Goal: Feedback & Contribution: Submit feedback/report problem

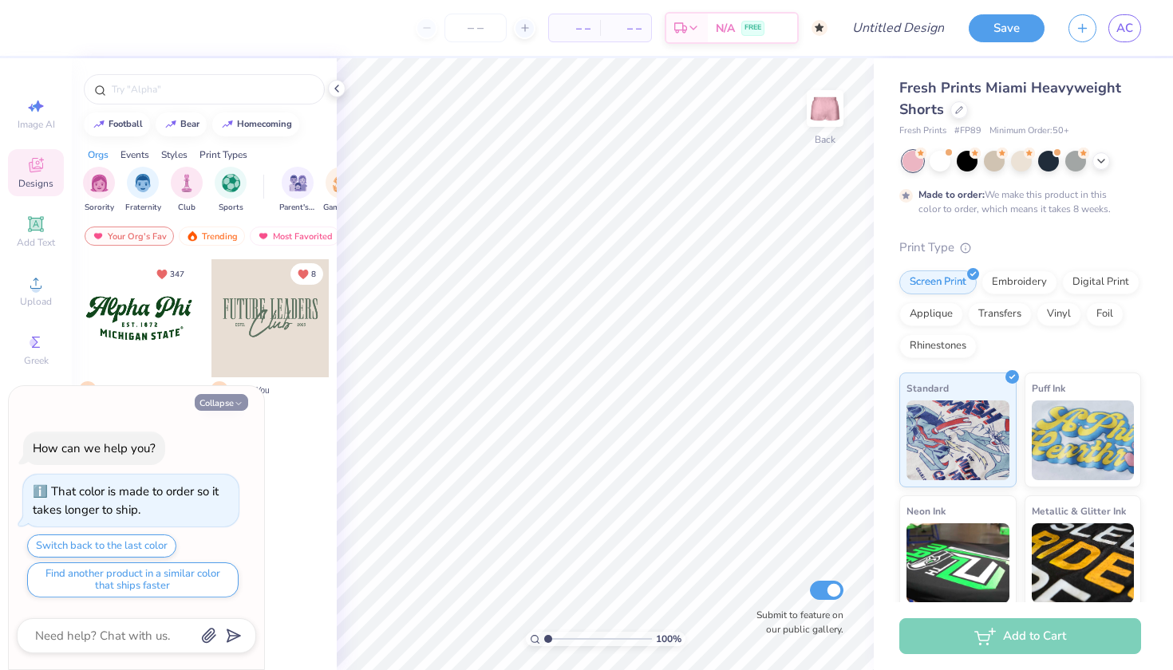
click at [234, 406] on icon "button" at bounding box center [239, 404] width 10 height 10
type textarea "x"
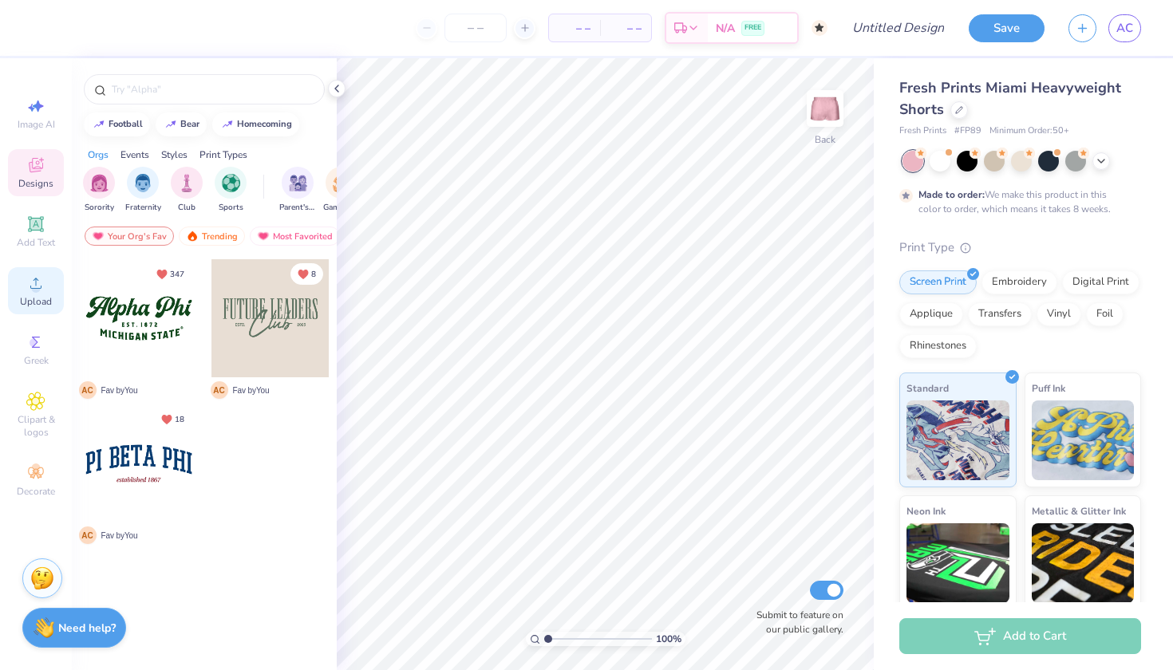
click at [41, 290] on icon at bounding box center [35, 283] width 19 height 19
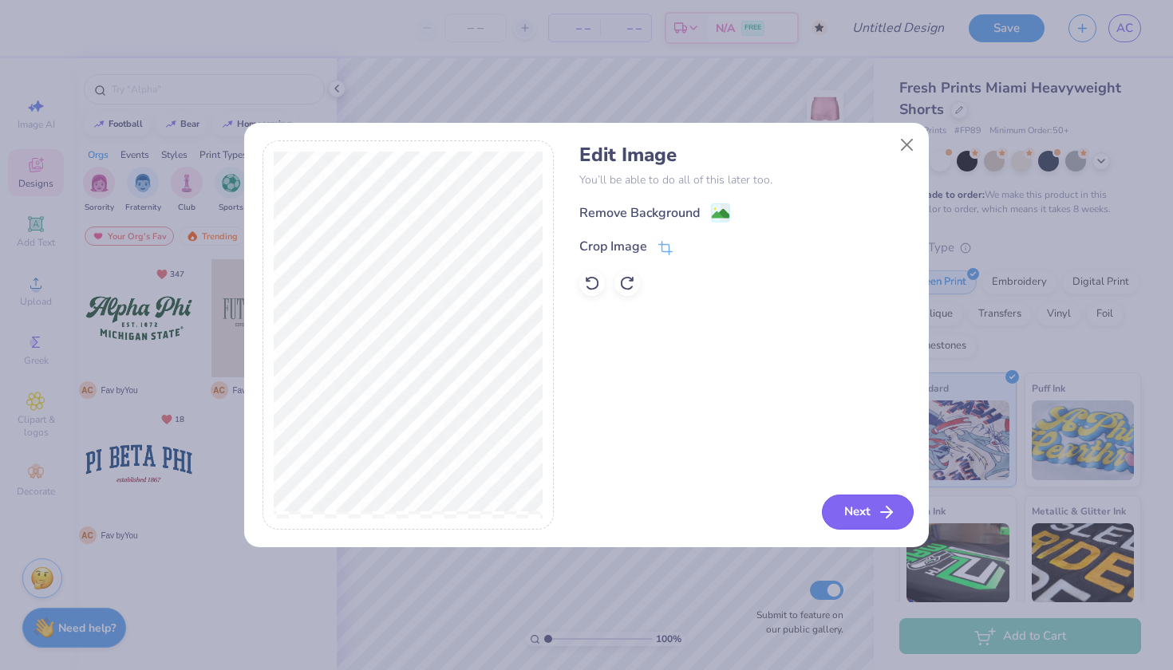
click at [870, 510] on button "Next" at bounding box center [868, 512] width 92 height 35
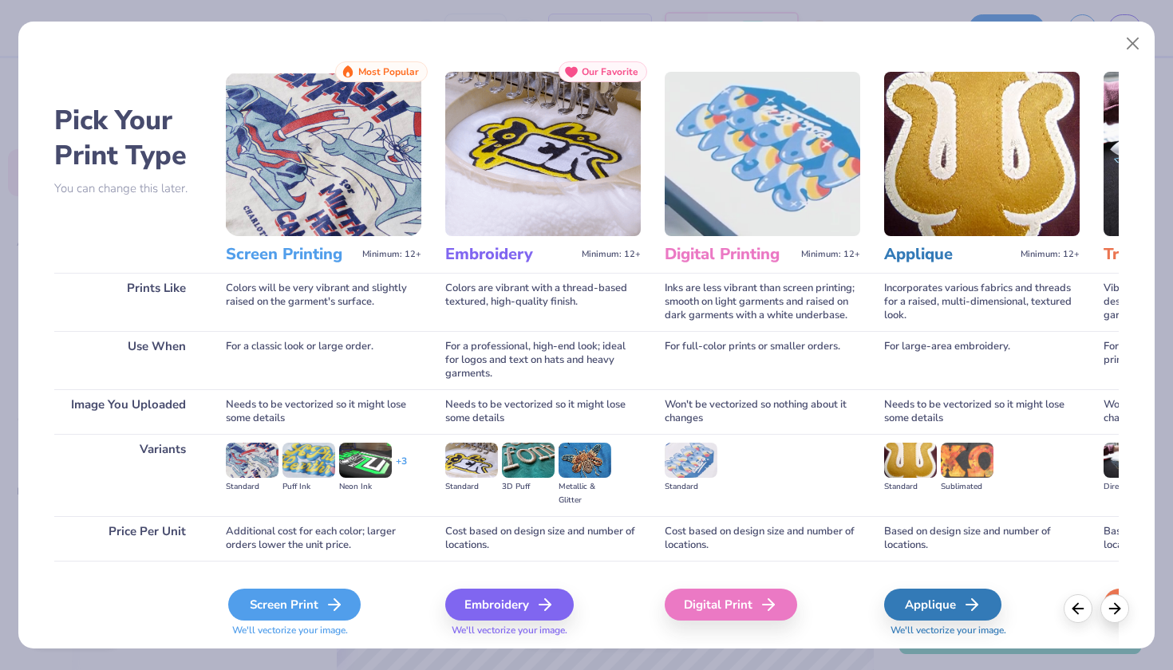
click at [311, 607] on div "Screen Print" at bounding box center [294, 605] width 132 height 32
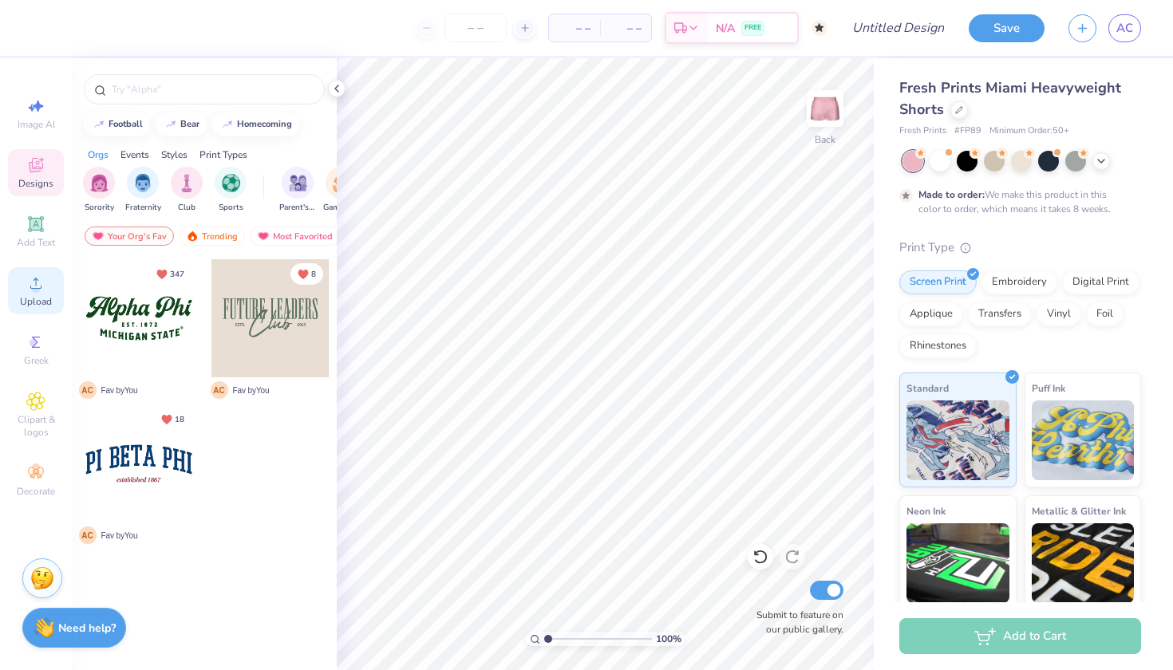
click at [46, 302] on span "Upload" at bounding box center [36, 301] width 32 height 13
click at [37, 302] on span "Upload" at bounding box center [36, 301] width 32 height 13
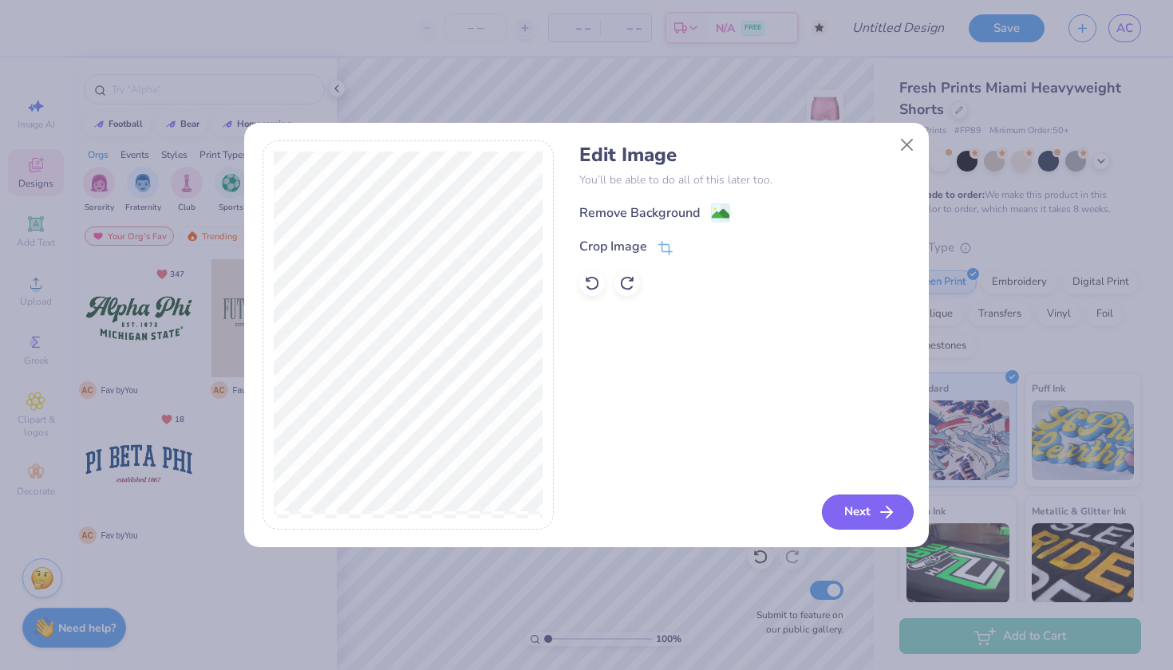
click at [851, 506] on button "Next" at bounding box center [868, 512] width 92 height 35
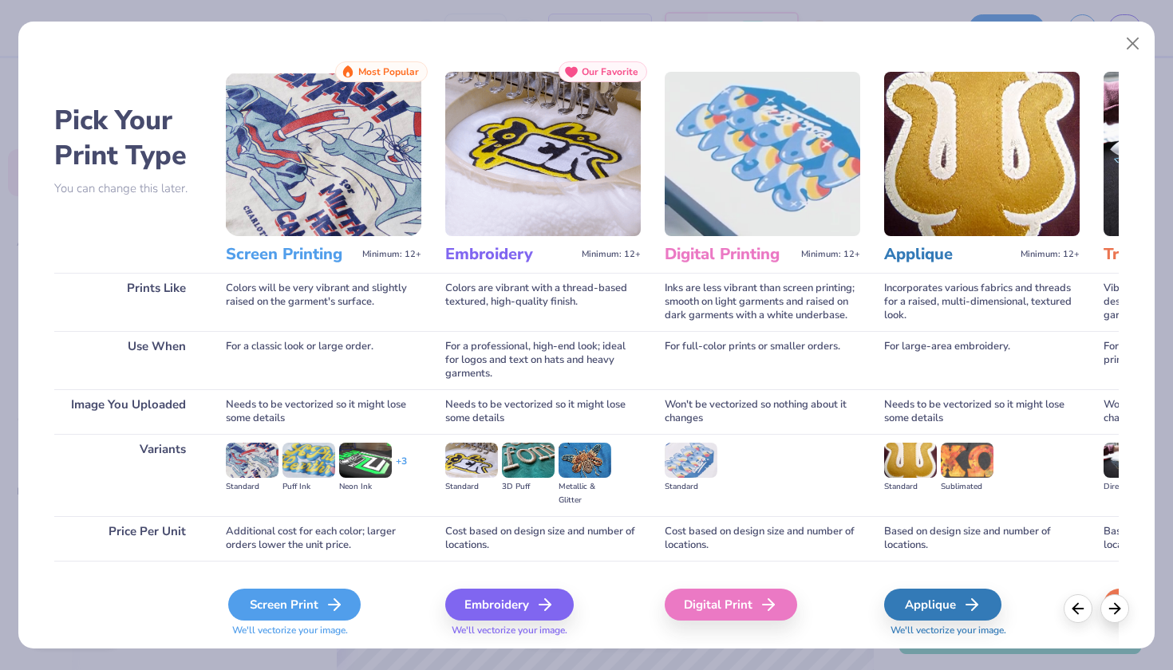
click at [324, 604] on div "Screen Print" at bounding box center [294, 605] width 132 height 32
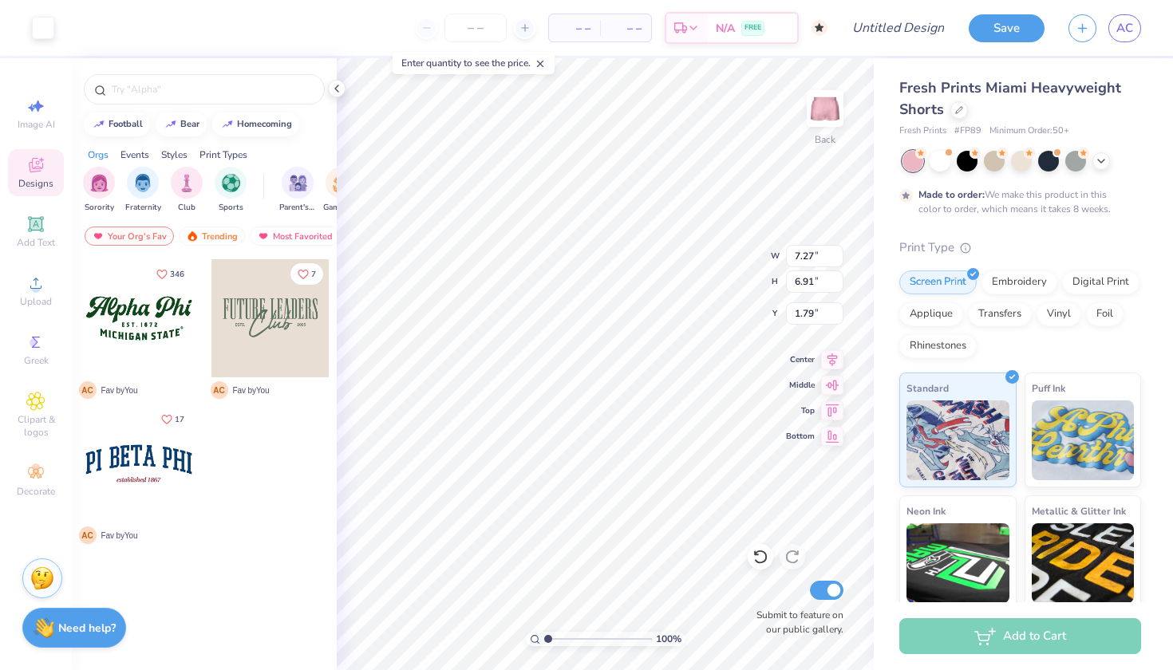
type input "4.93"
type input "4.69"
type input "4.02"
type input "4.71"
type input "4.93"
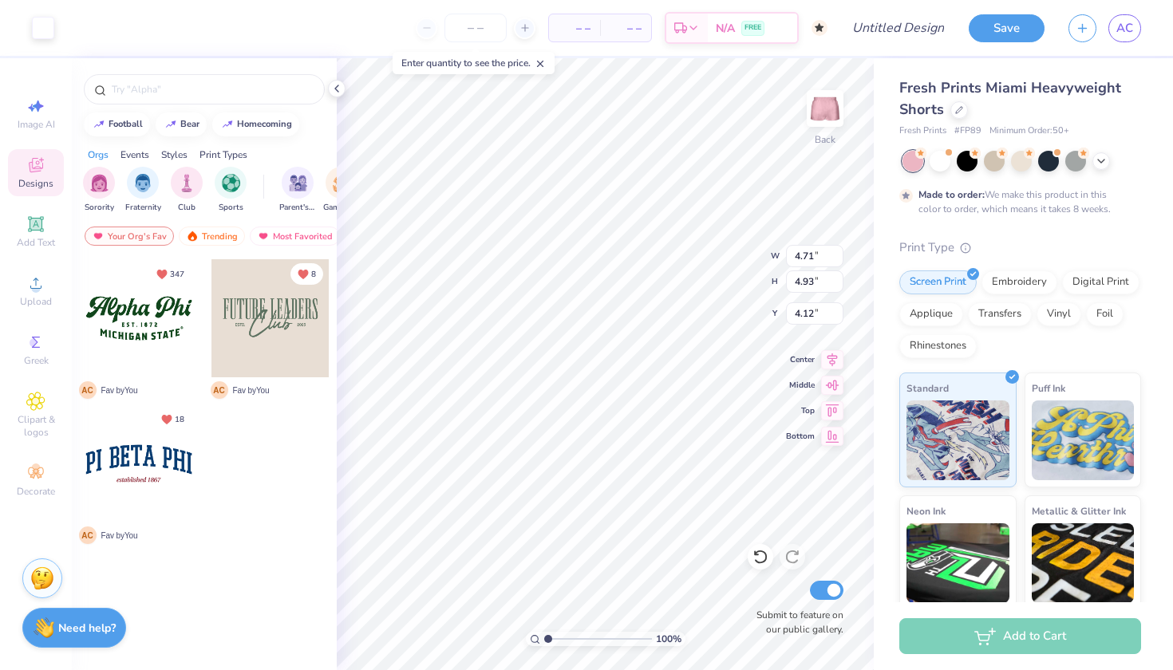
type input "0.68"
type input "3.83"
type input "4.01"
type input "0.73"
click at [37, 221] on icon at bounding box center [36, 224] width 12 height 12
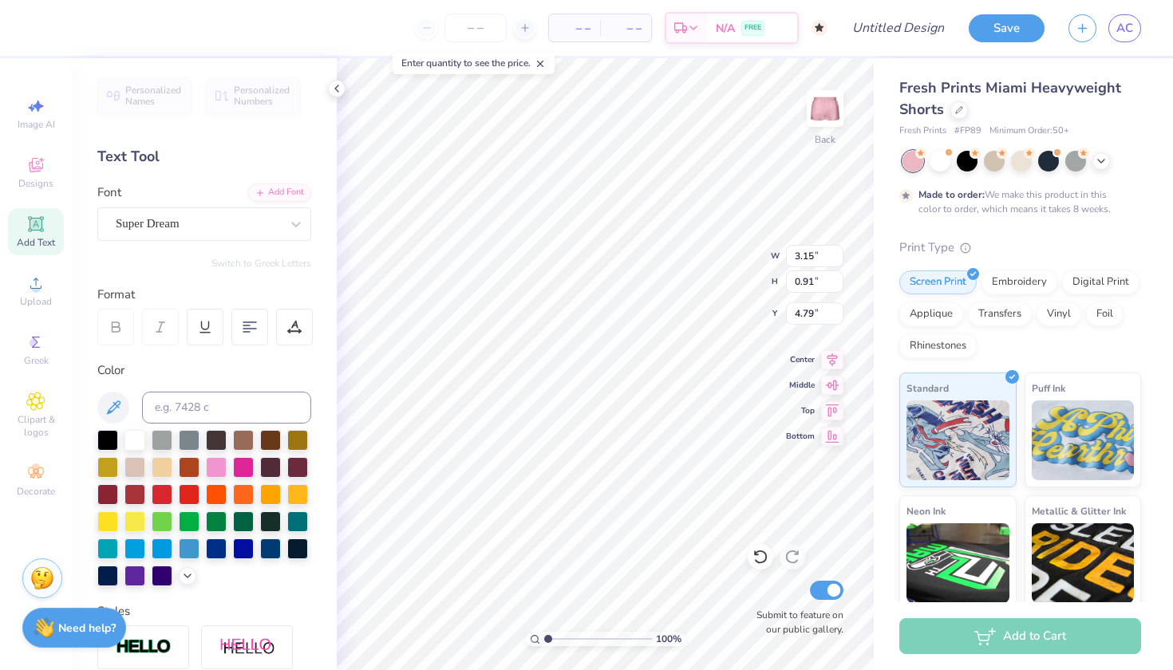
scroll to position [2, 1]
type textarea "WOMEN IN LAW"
type input "1.98"
click at [256, 227] on div "Super Dream" at bounding box center [198, 223] width 168 height 25
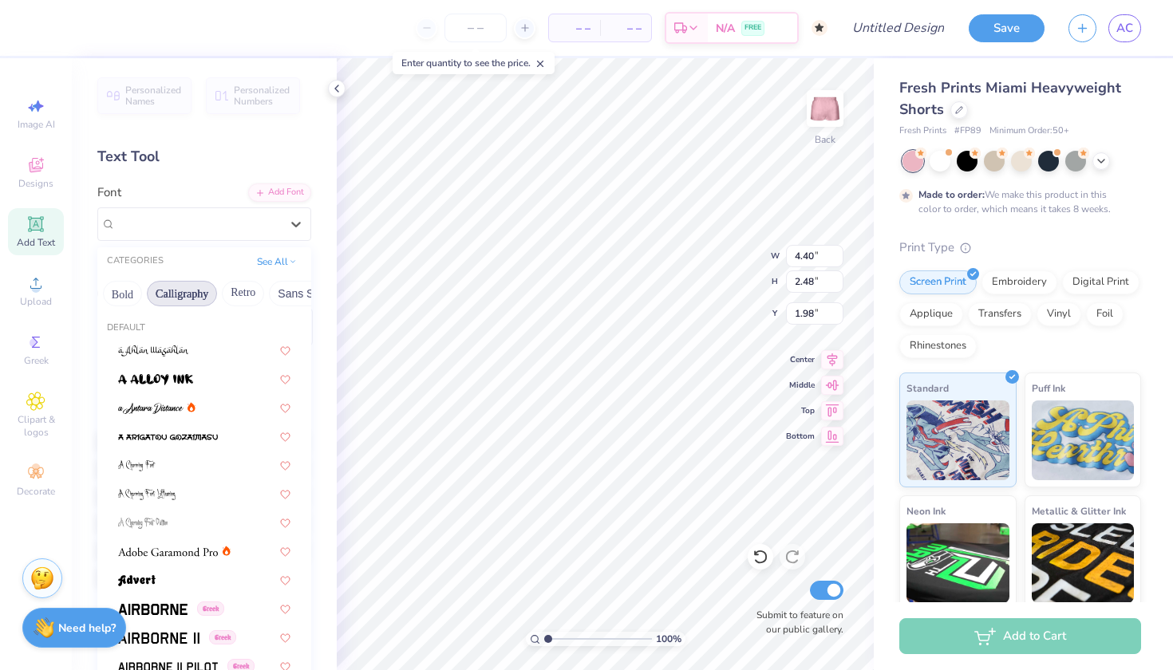
scroll to position [0, 213]
click at [175, 298] on button "Calligraphy" at bounding box center [183, 294] width 70 height 26
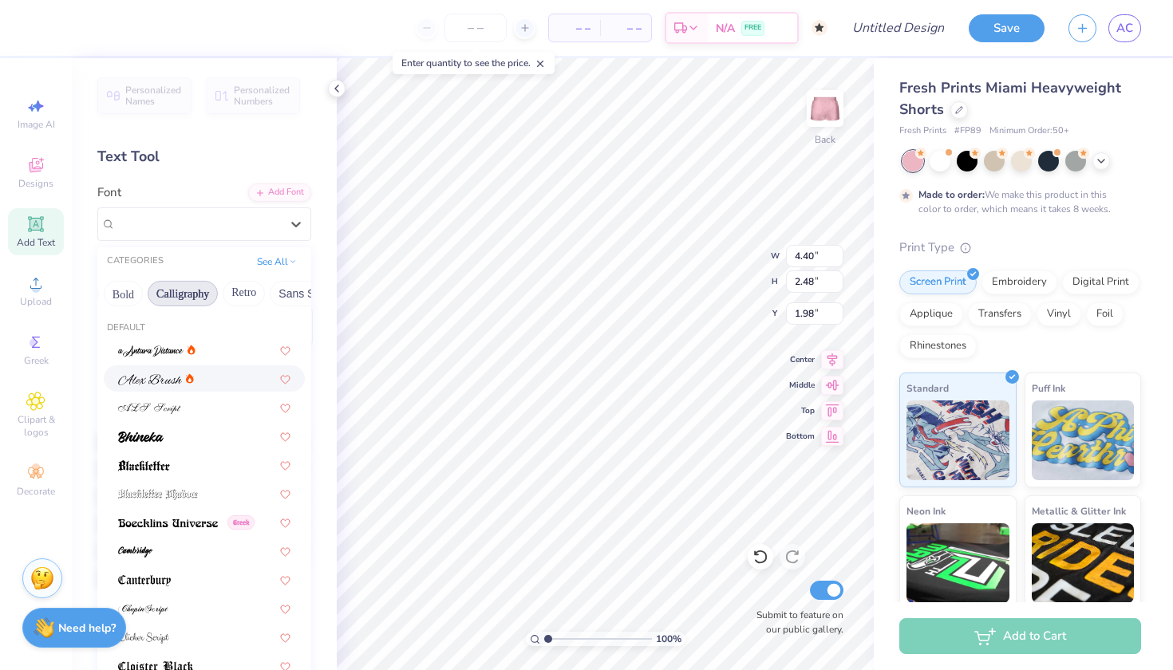
click at [207, 379] on div at bounding box center [204, 378] width 172 height 17
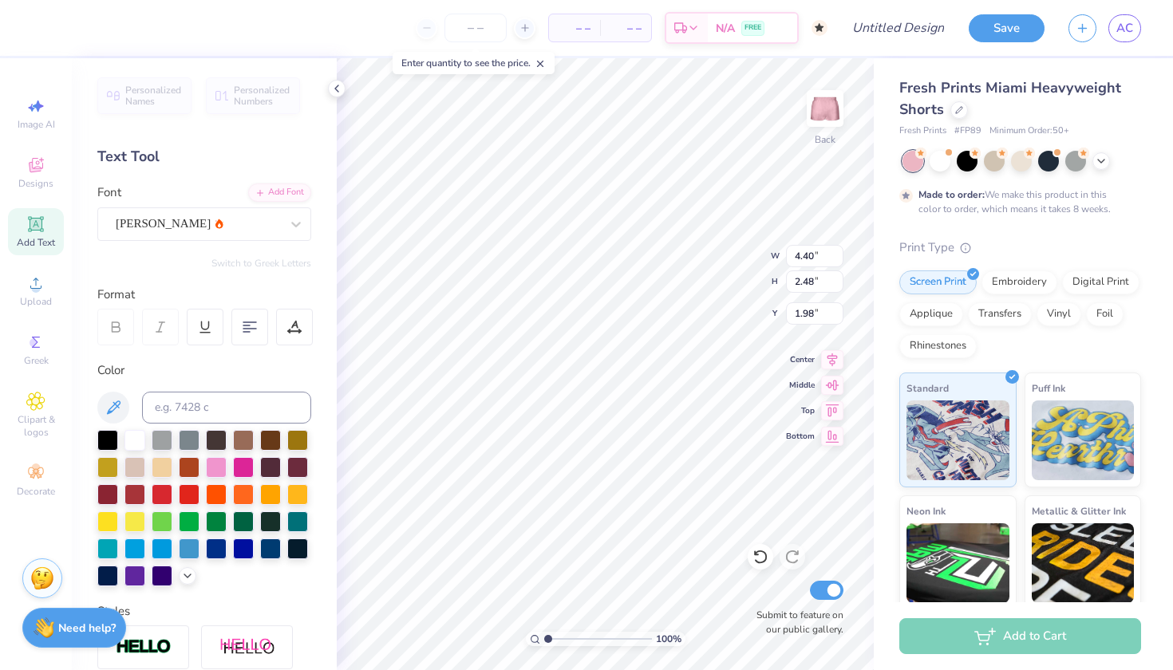
type input "6.30"
type input "2.58"
type input "1.92"
click at [230, 220] on div "[PERSON_NAME]" at bounding box center [198, 223] width 168 height 25
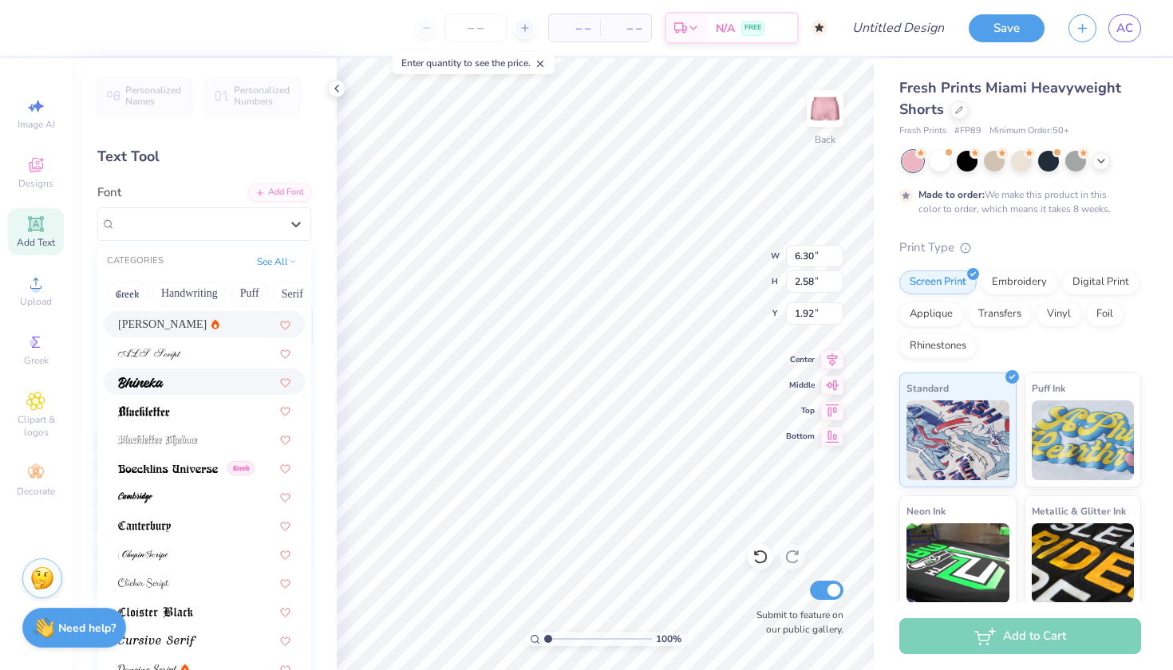
scroll to position [51, 0]
click at [159, 381] on span at bounding box center [140, 385] width 45 height 17
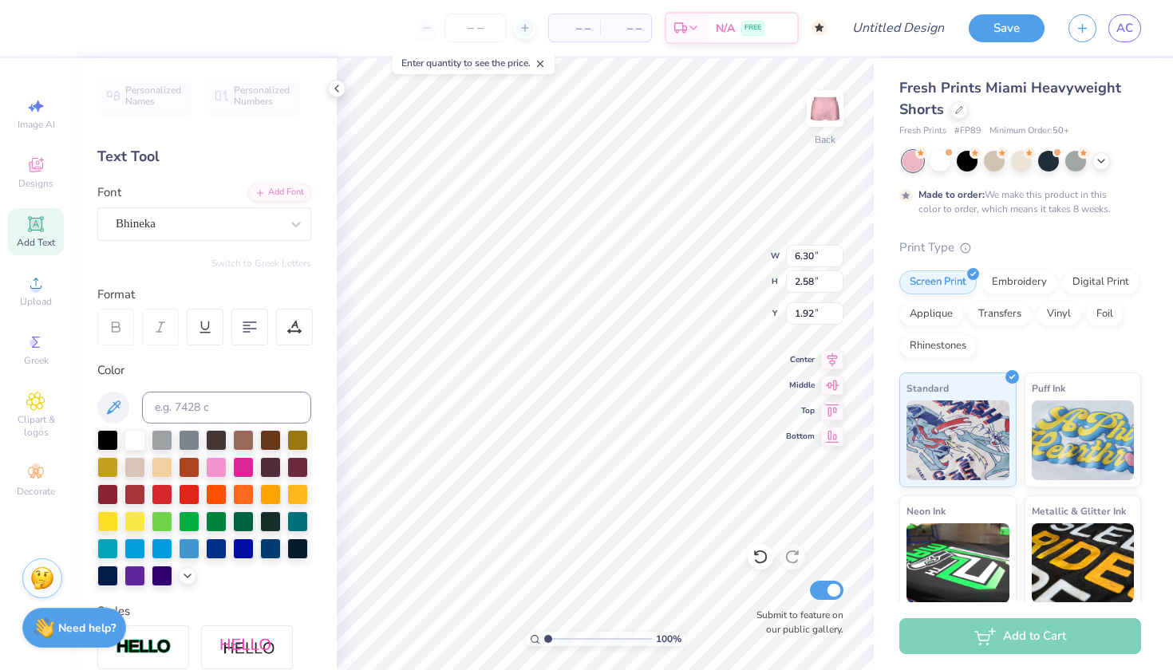
type input "4.04"
type input "2.51"
type input "1.96"
click at [223, 227] on div "Bhineka" at bounding box center [198, 223] width 168 height 25
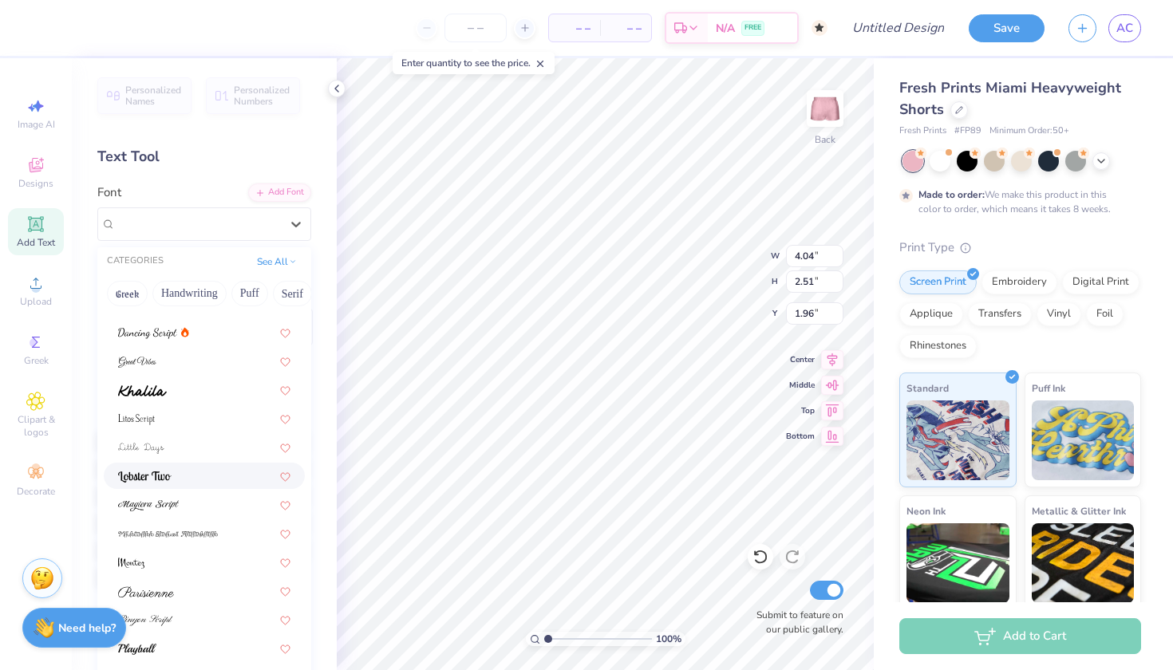
scroll to position [390, 0]
click at [193, 487] on div at bounding box center [204, 477] width 201 height 26
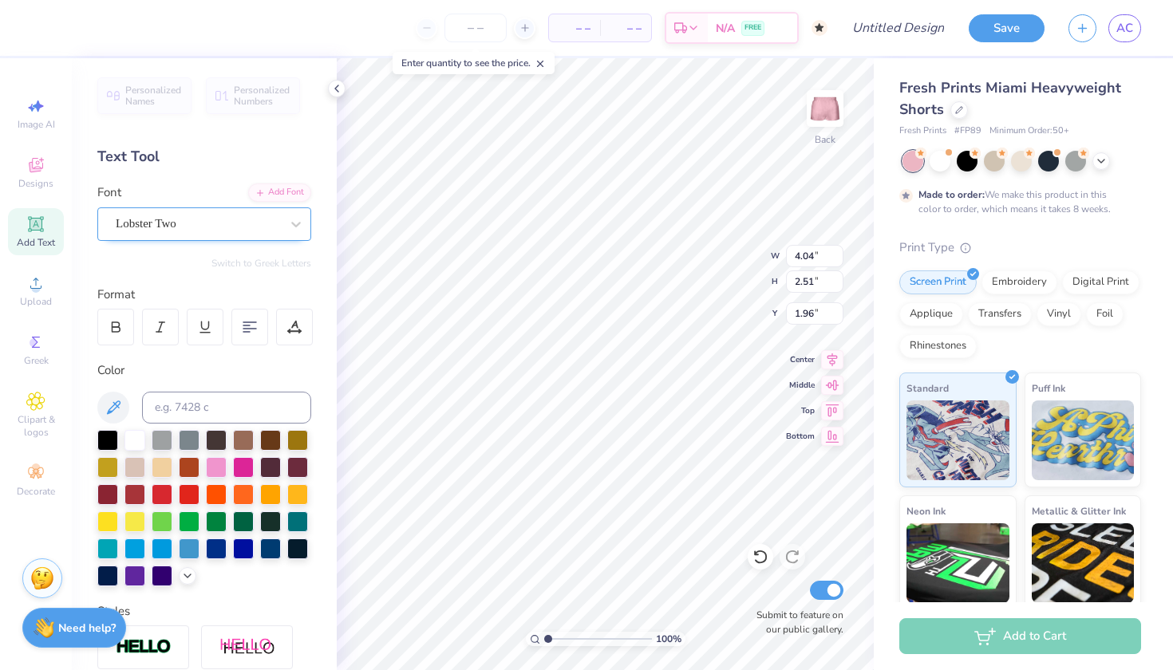
type input "4.62"
type input "2.78"
type input "1.83"
click at [212, 223] on div "Lobster Two" at bounding box center [198, 223] width 168 height 25
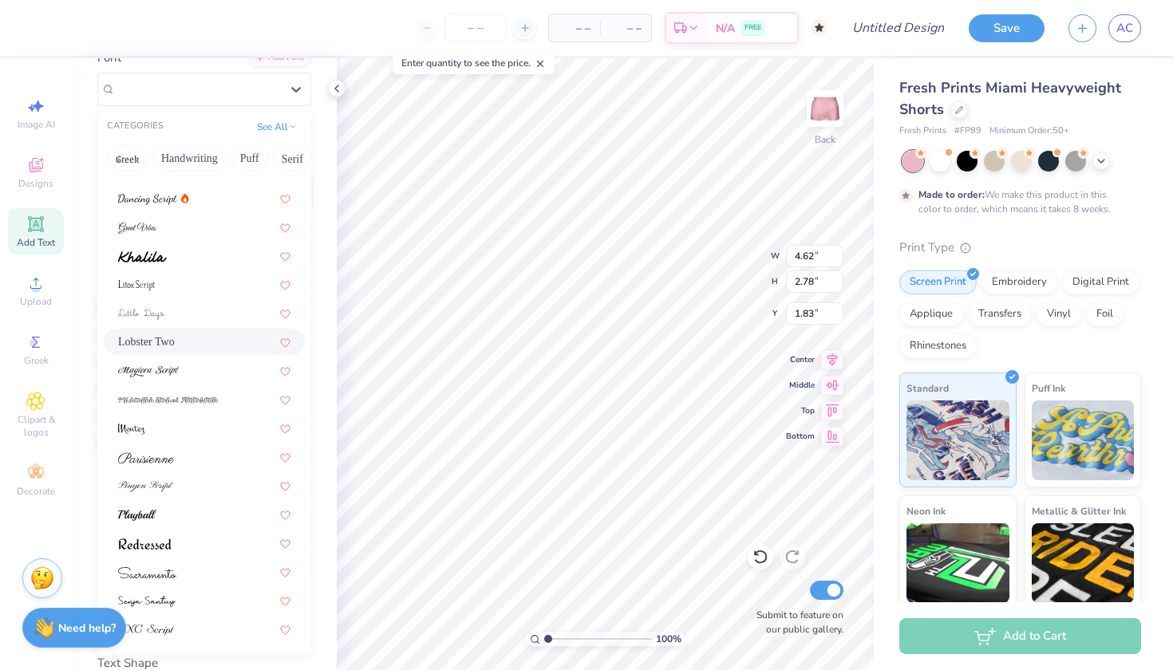
scroll to position [138, 0]
click at [164, 514] on div at bounding box center [204, 511] width 172 height 17
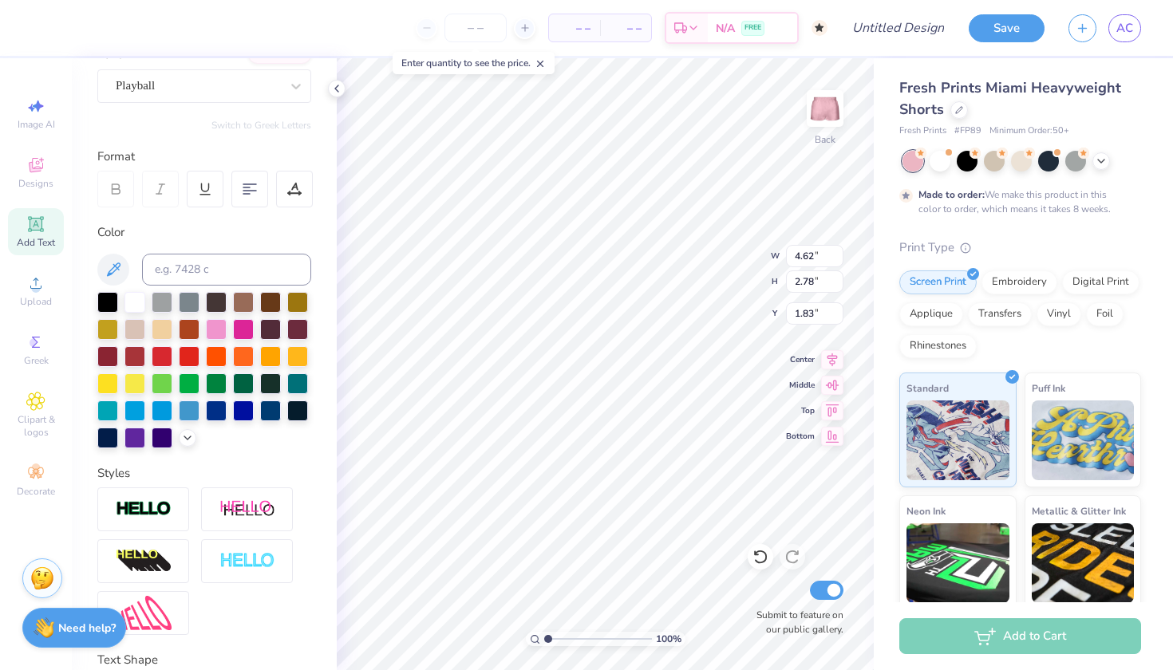
type input "5.54"
type input "2.50"
type input "1.97"
click at [204, 94] on div at bounding box center [198, 86] width 164 height 22
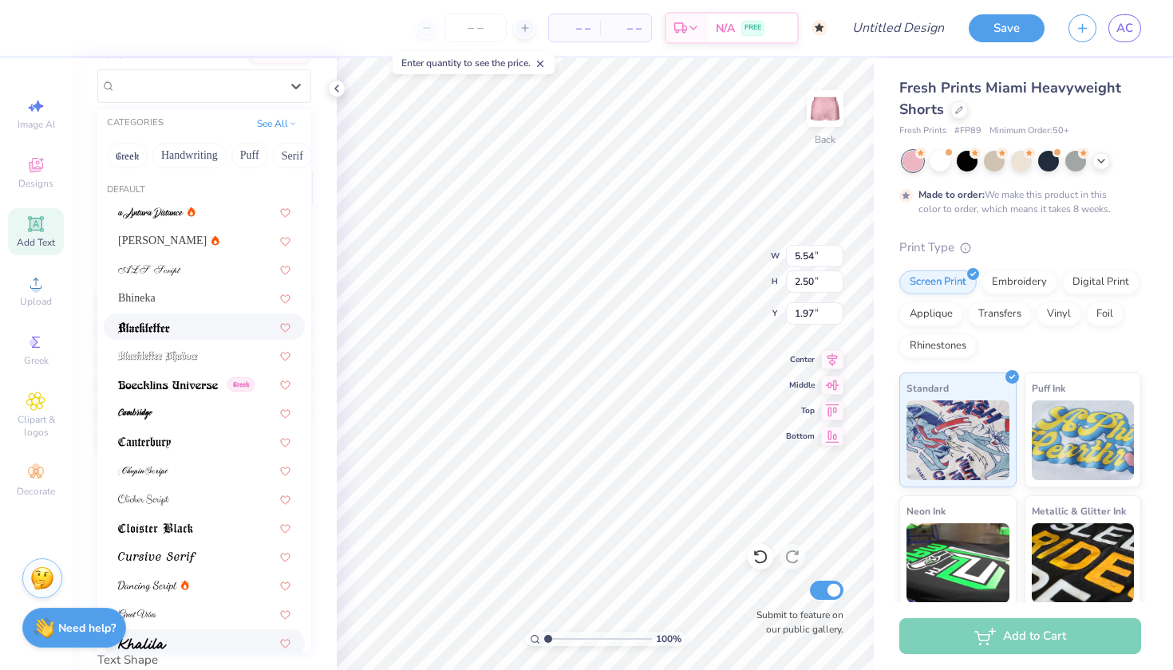
scroll to position [0, 0]
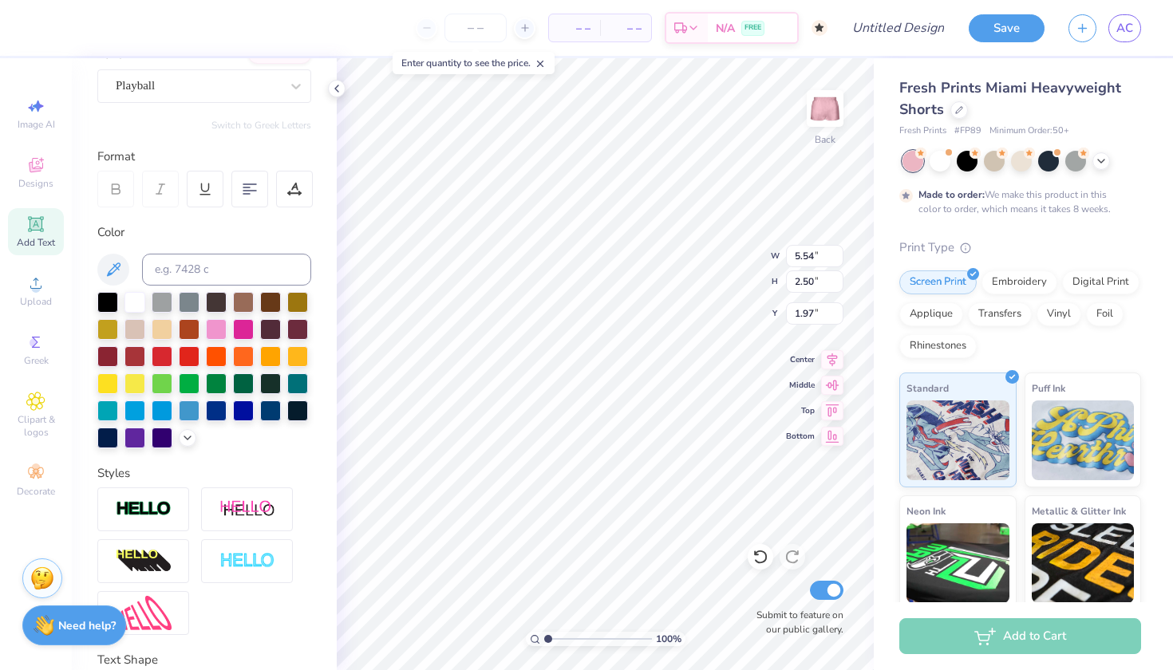
click at [66, 626] on strong "Need help?" at bounding box center [86, 625] width 57 height 15
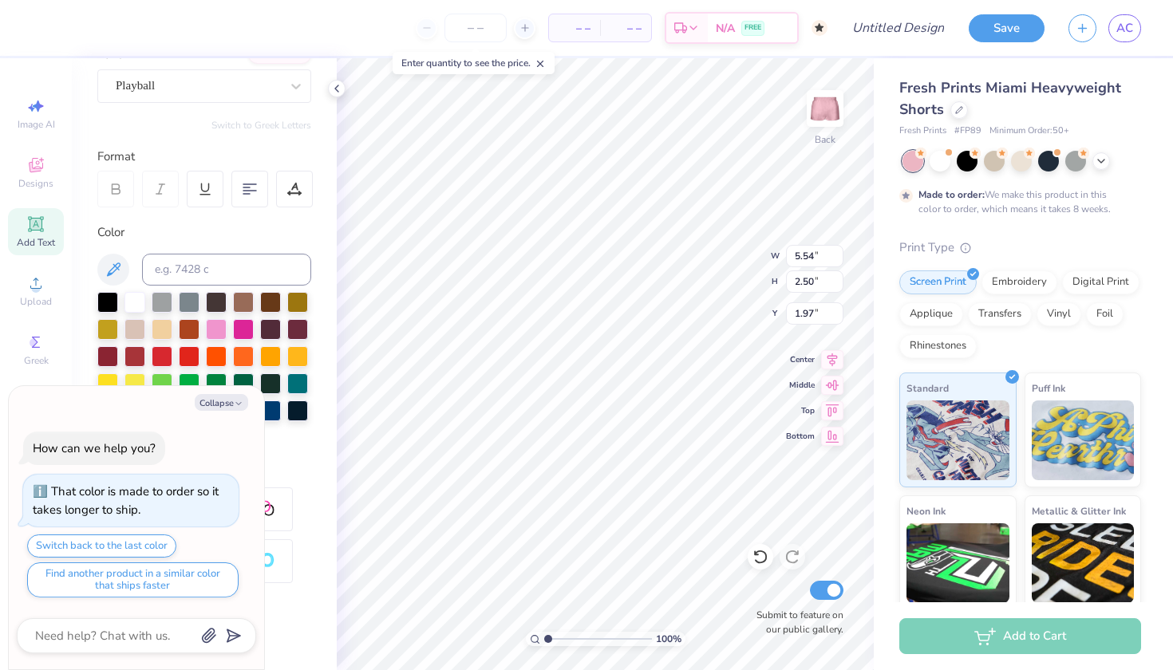
click at [212, 633] on icon "button" at bounding box center [209, 636] width 16 height 16
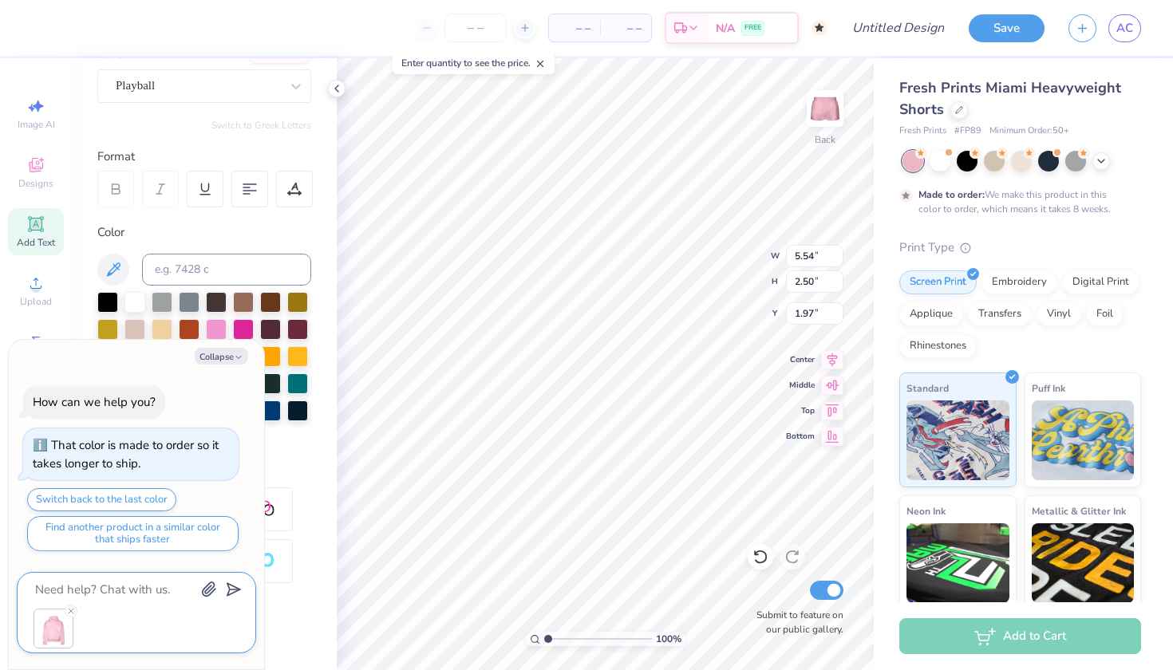
click at [137, 592] on textarea at bounding box center [115, 589] width 162 height 21
type textarea "x"
type textarea "I"
type textarea "x"
type textarea "I"
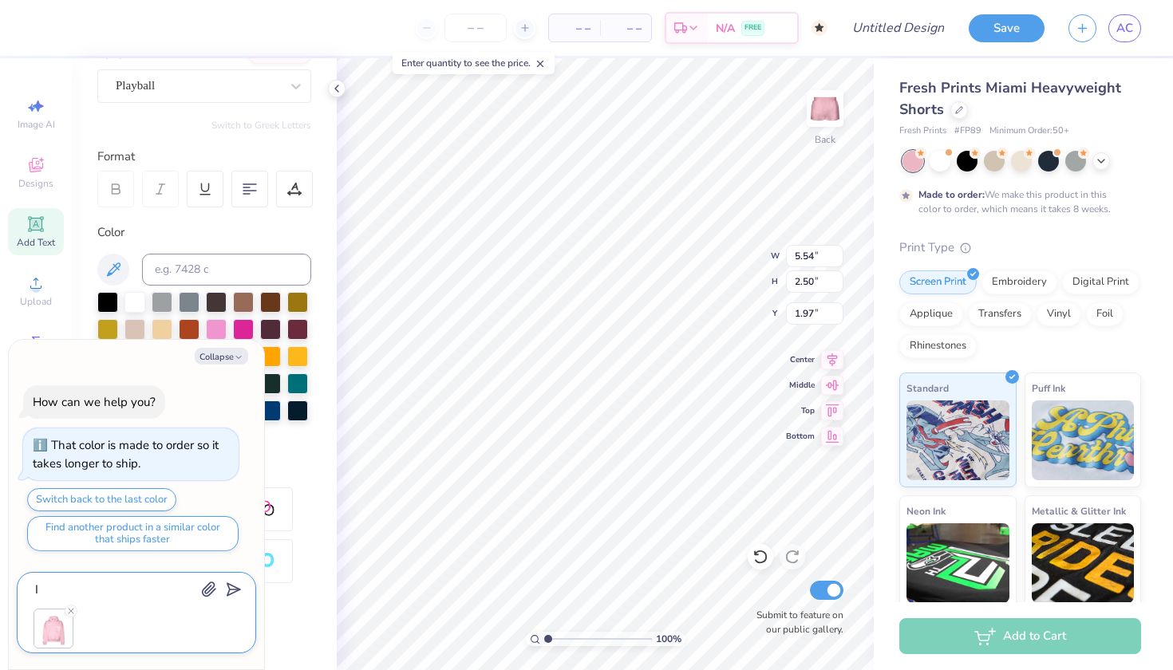
type textarea "x"
type textarea "I w"
type textarea "x"
type textarea "I wa"
type textarea "x"
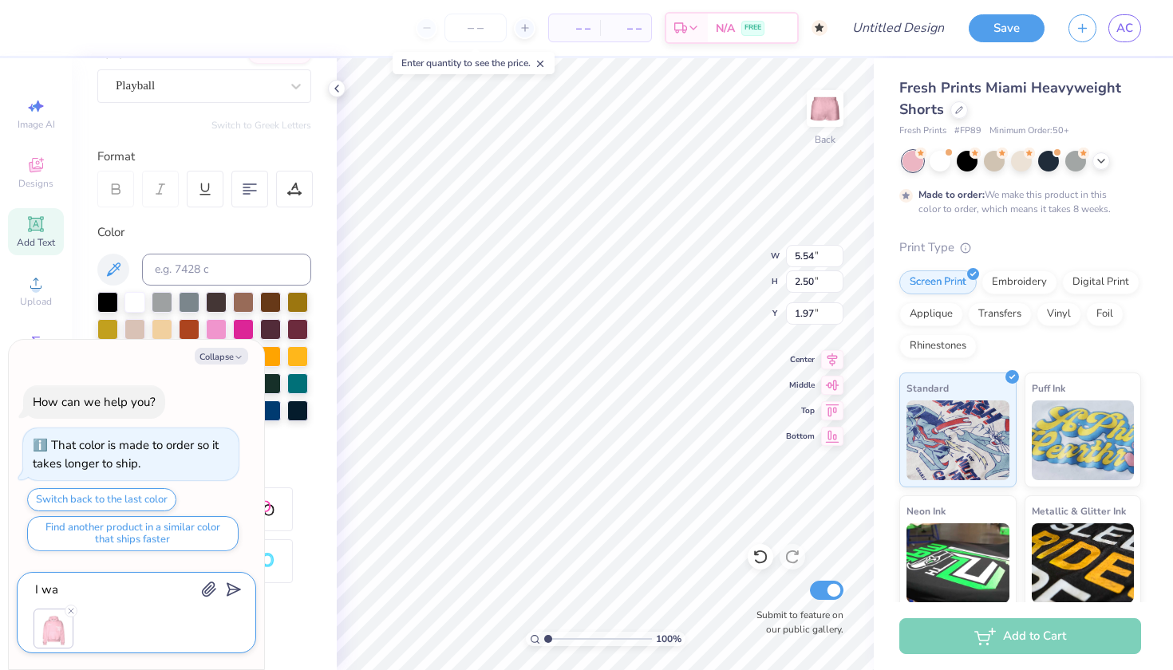
type textarea "I wan"
type textarea "x"
type textarea "I want"
type textarea "x"
type textarea "I want"
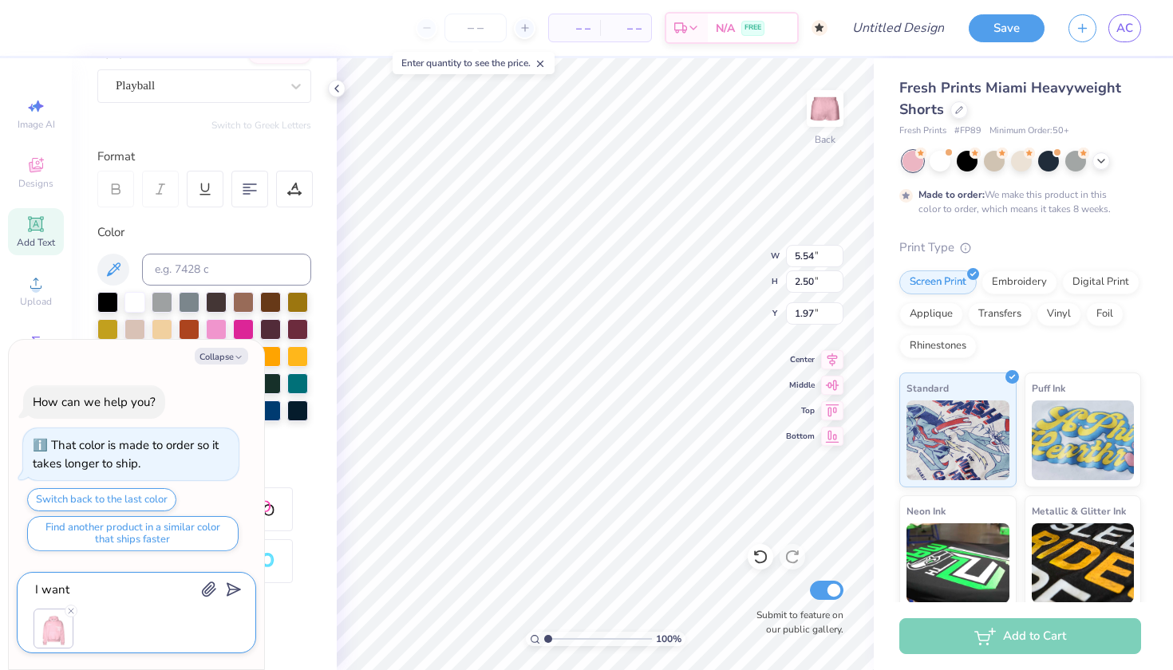
type textarea "x"
type textarea "I want t"
type textarea "x"
type textarea "I want to"
type textarea "x"
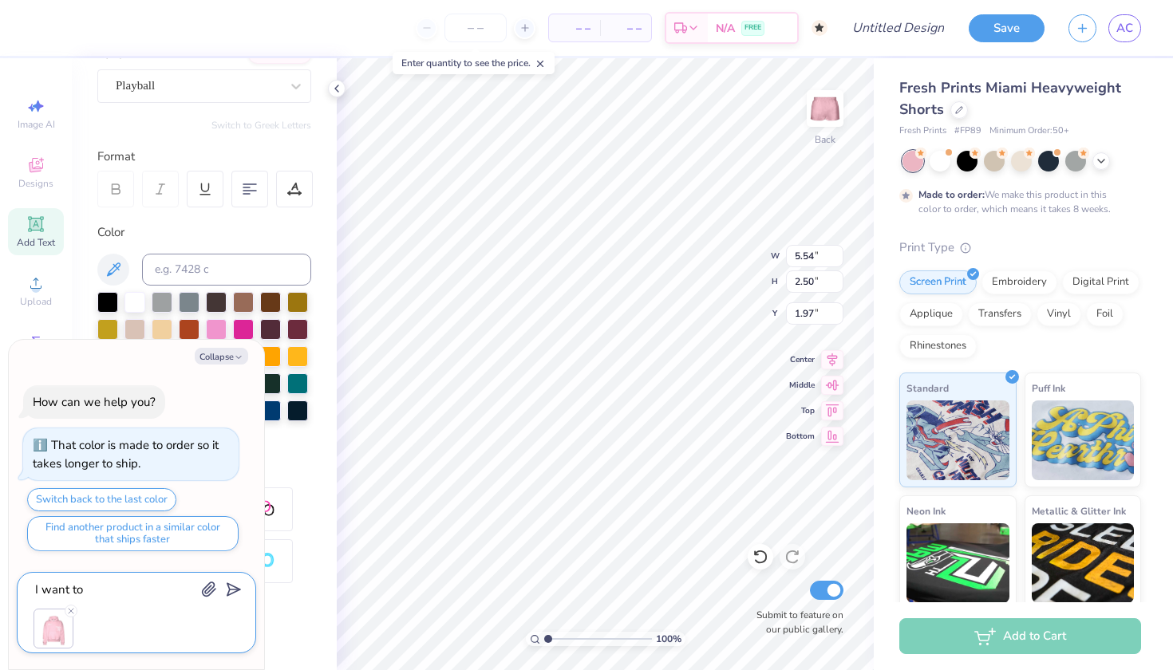
type textarea "I want to"
type textarea "x"
type textarea "I want to u"
type textarea "x"
type textarea "I want to us"
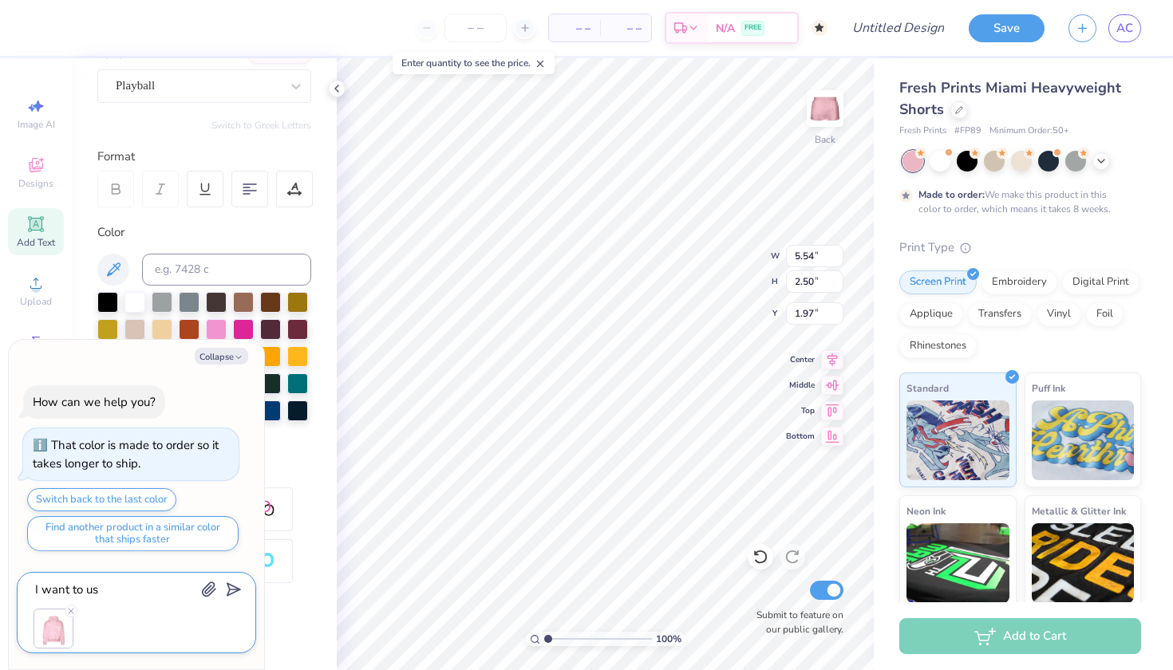
type textarea "x"
type textarea "I want to use"
type textarea "x"
type textarea "I want to use"
type textarea "x"
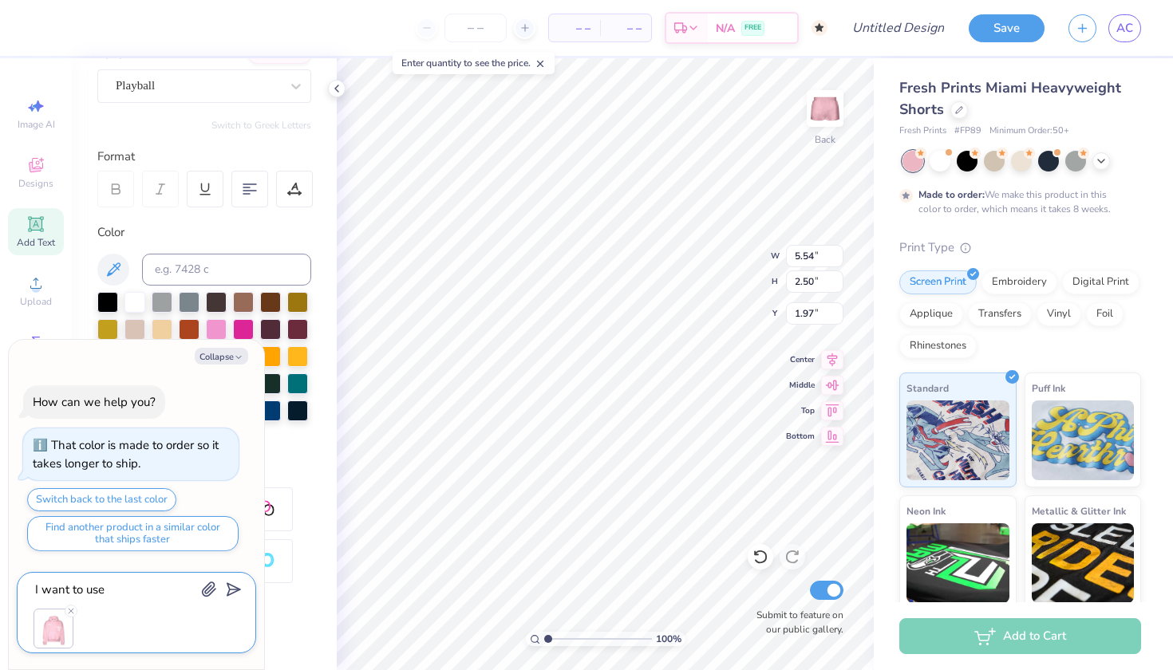
type textarea "I want to use t"
type textarea "x"
type textarea "I want to use th"
type textarea "x"
type textarea "I want to use the"
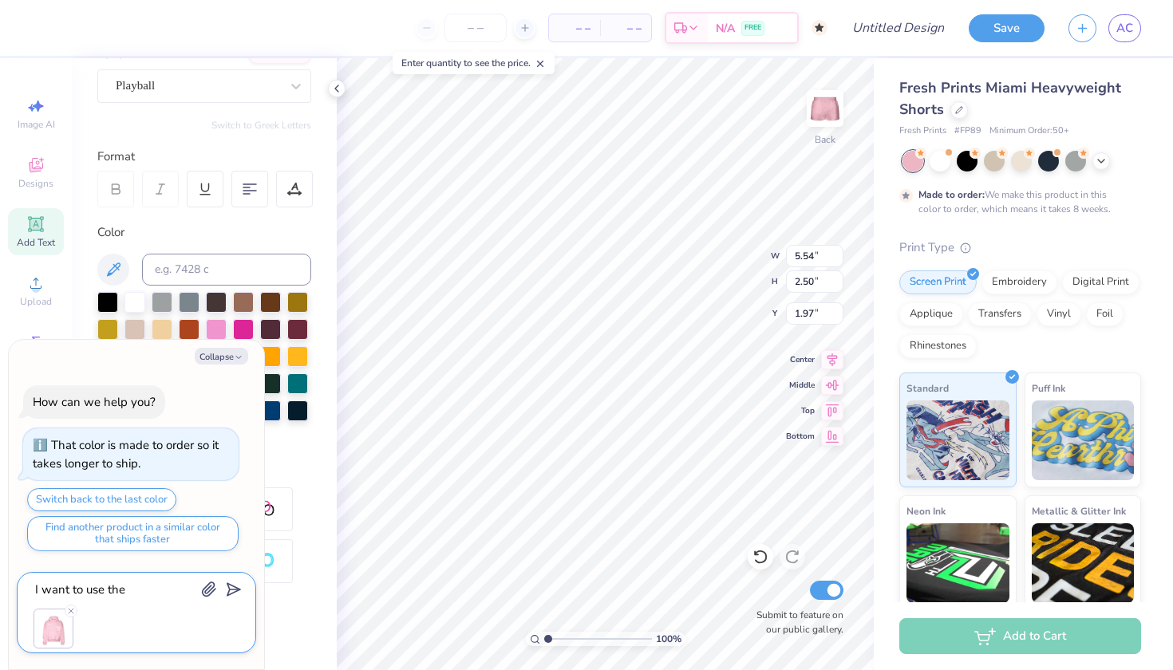
type textarea "x"
type textarea "I want to use the"
type textarea "x"
type textarea "I want to use the s"
type textarea "x"
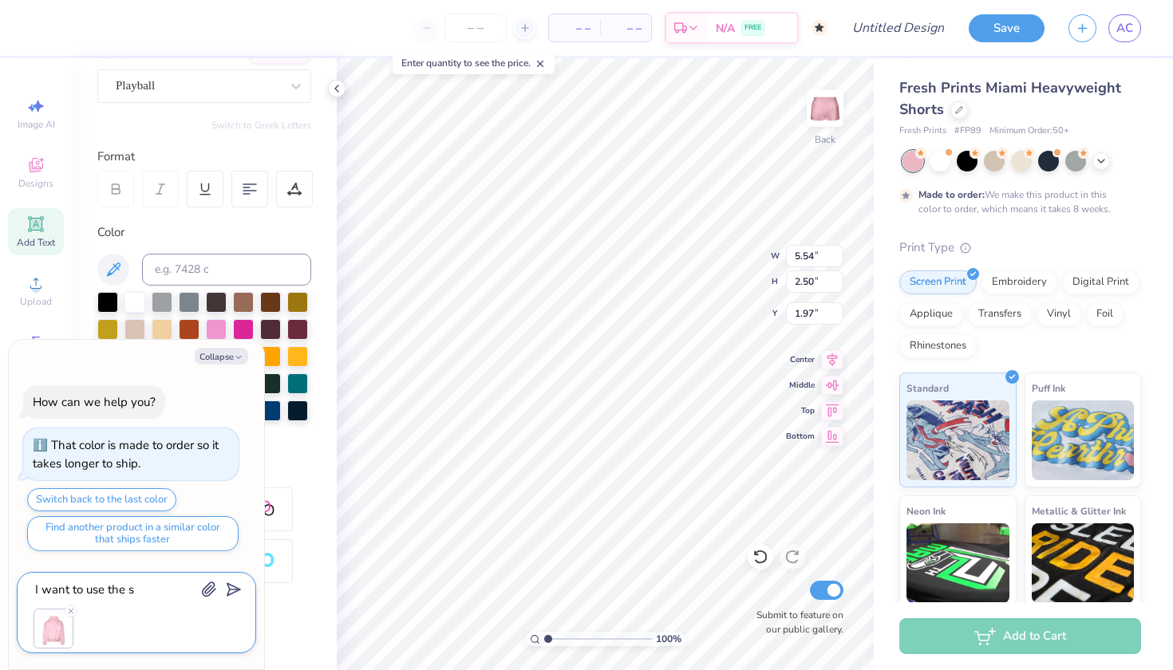
type textarea "I want to use the sa"
type textarea "x"
type textarea "I want to use the [PERSON_NAME]"
type textarea "x"
type textarea "I want to use the same"
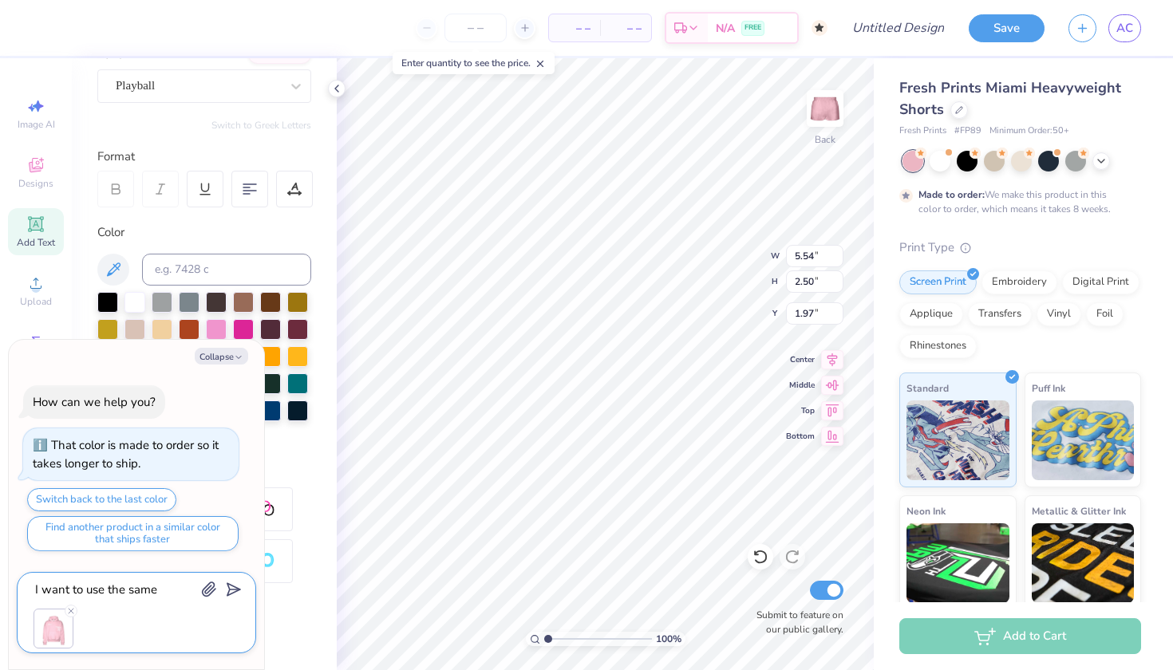
type textarea "x"
type textarea "I want to use the same"
type textarea "x"
type textarea "I want to use the same d"
type textarea "x"
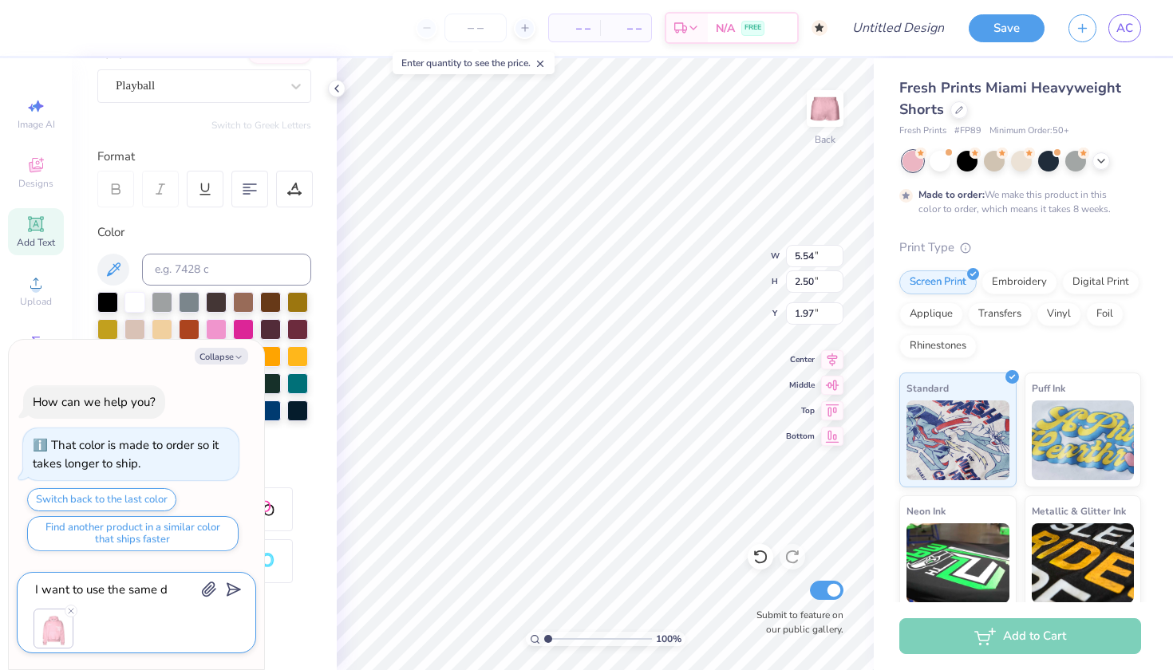
type textarea "I want to use the same do"
type textarea "x"
type textarea "I want to use the same don"
type textarea "x"
type textarea "I want to use the same do"
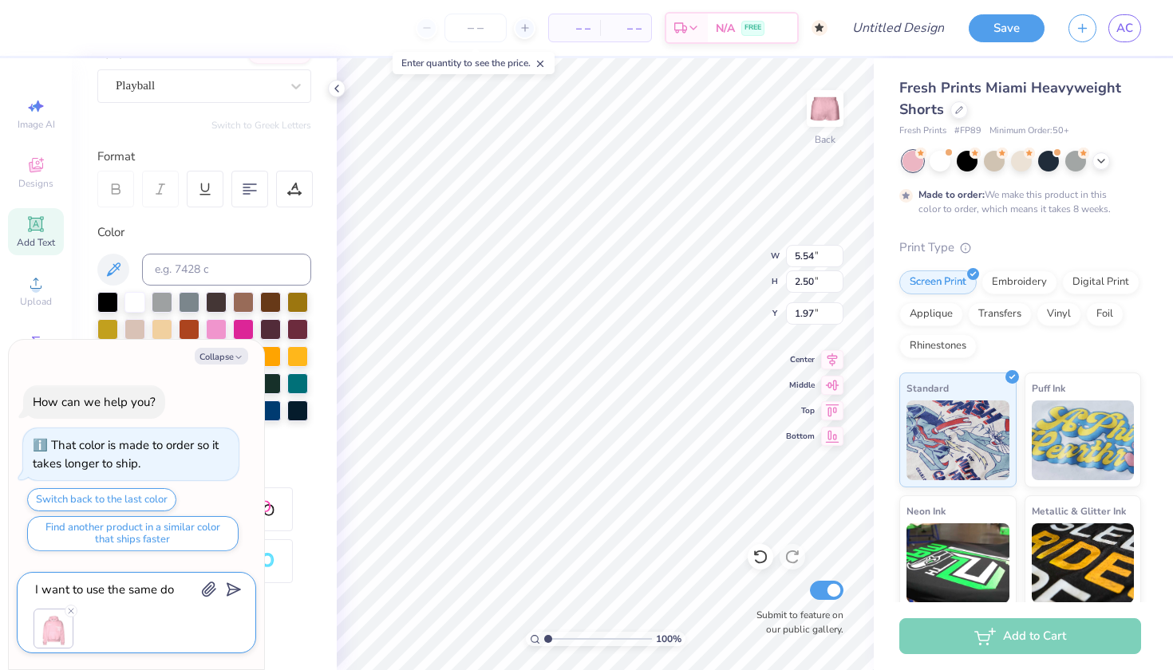
type textarea "x"
type textarea "I want to use the same d"
type textarea "x"
type textarea "I want to use the same"
type textarea "x"
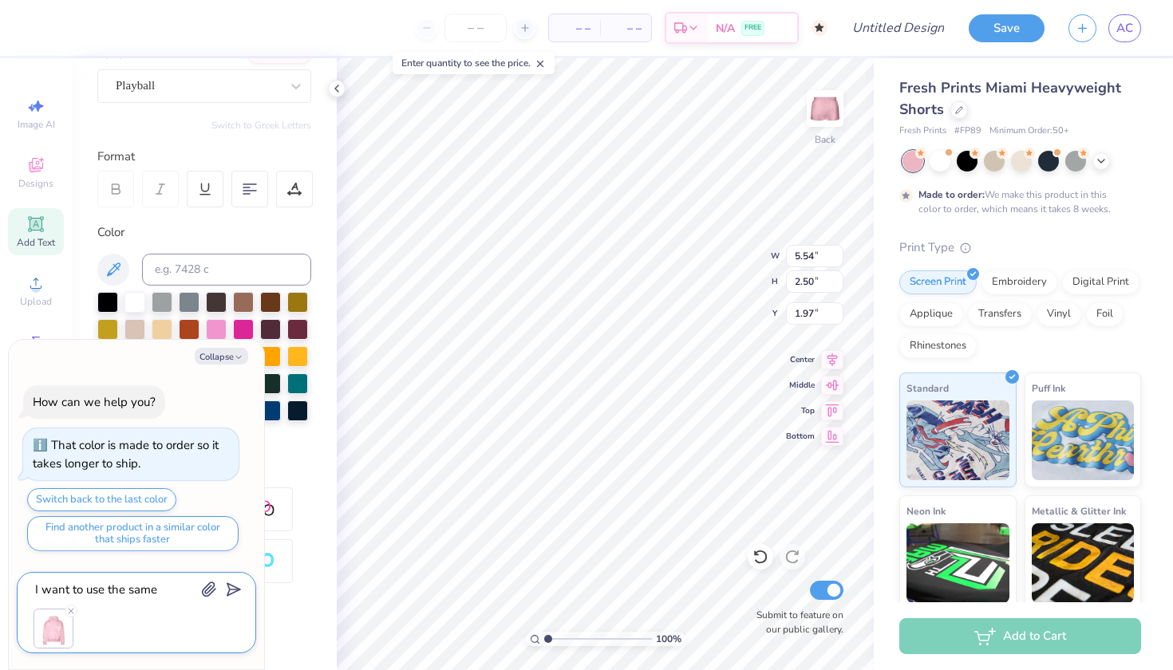
type textarea "I want to use the same f"
type textarea "x"
type textarea "I want to use the same fo"
type textarea "x"
type textarea "I want to use the same fon"
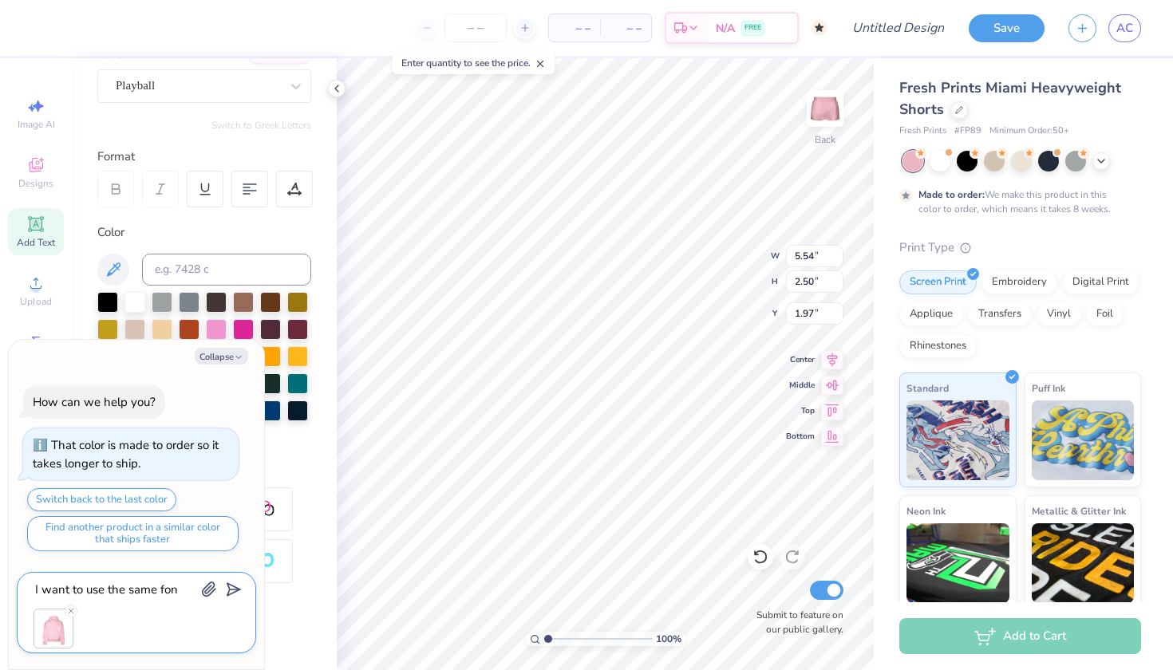
type textarea "x"
type textarea "I want to use the same font"
type textarea "x"
type textarea "I want to use the same font"
type textarea "x"
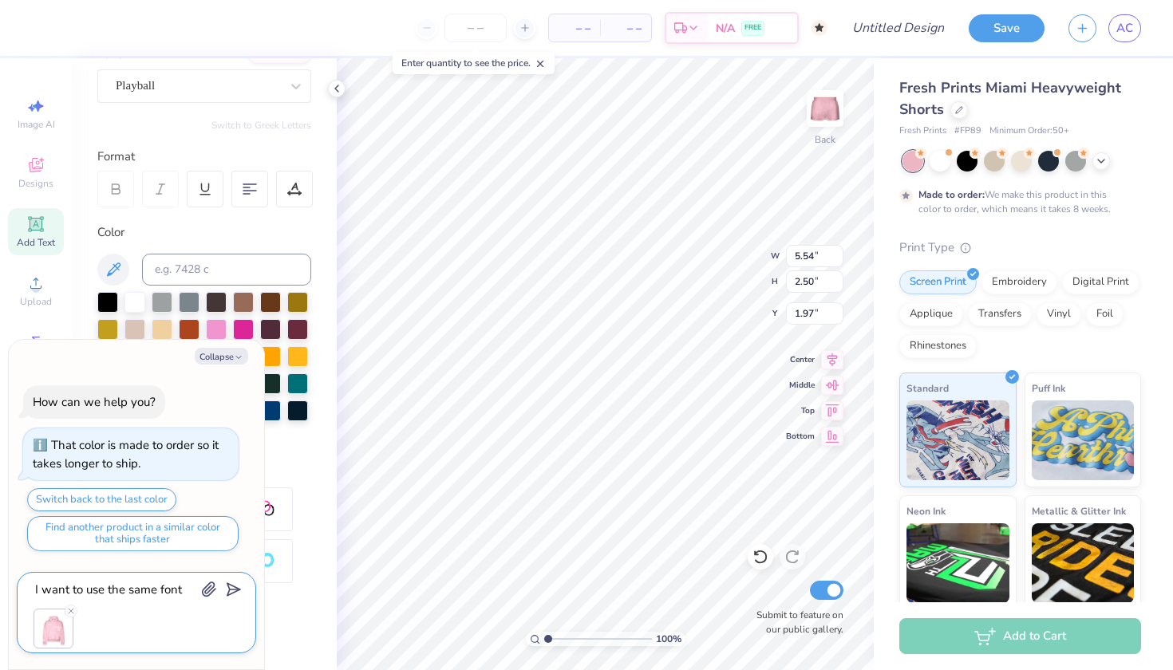
type textarea "I want to use the same font o"
type textarea "x"
type textarea "I want to use the same font"
type textarea "x"
type textarea "I want to use the same font t"
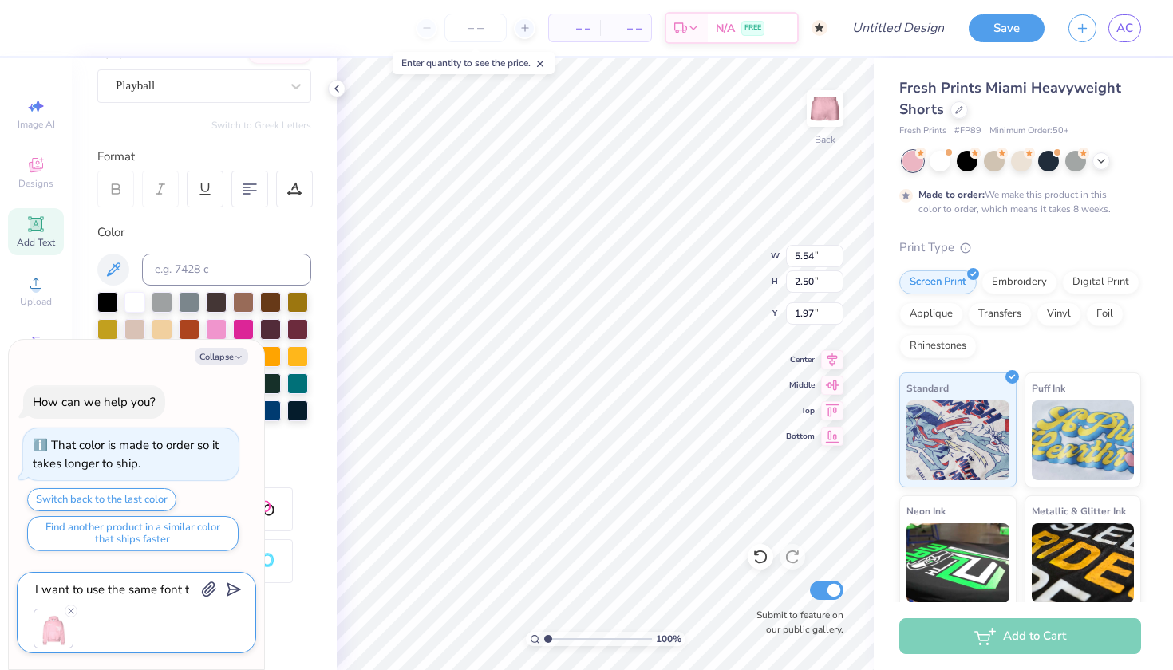
type textarea "x"
type textarea "I want to use the same font th"
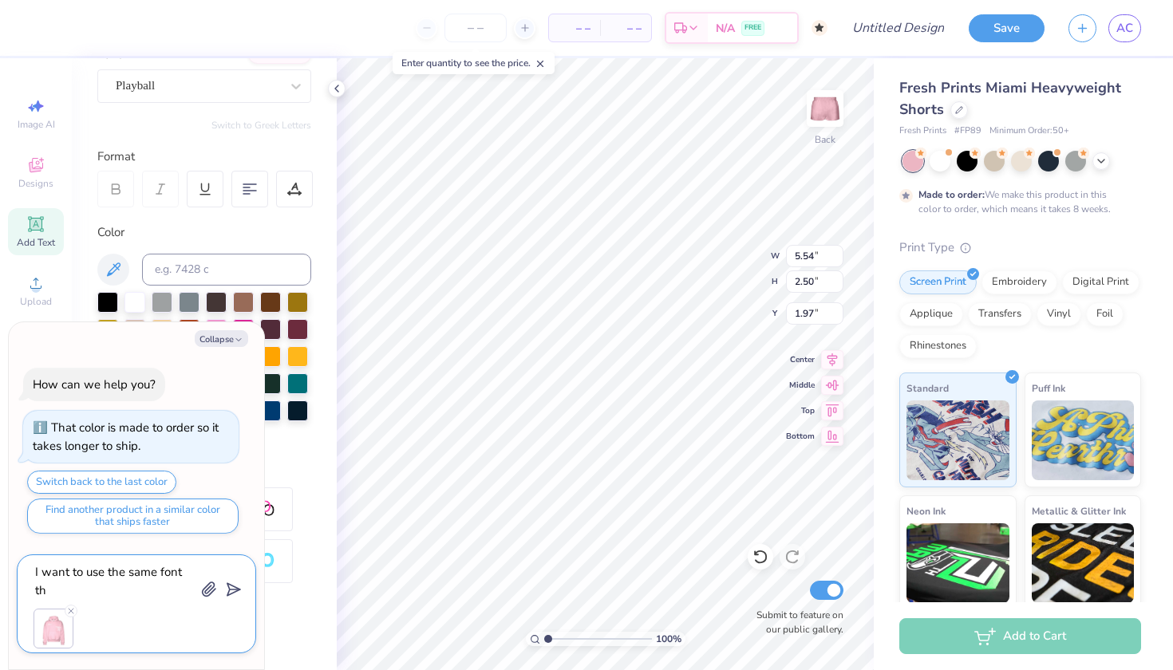
type textarea "x"
type textarea "I want to use the same font tha"
type textarea "x"
type textarea "I want to use the same font that"
type textarea "x"
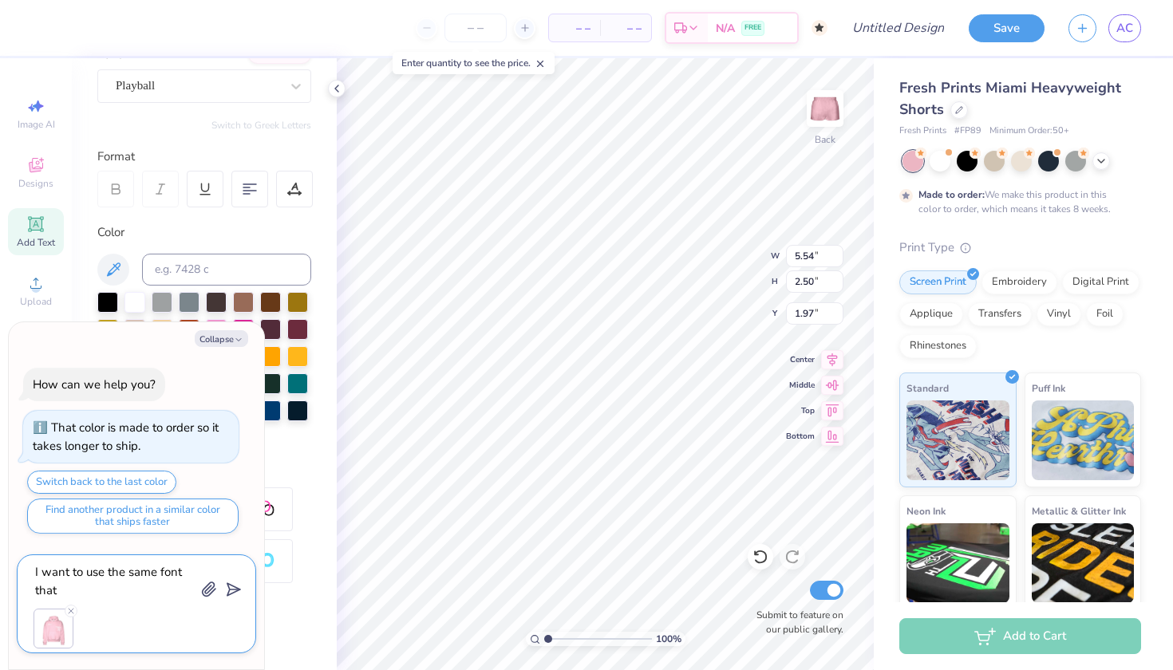
type textarea "I want to use the same font thats"
type textarea "x"
type textarea "I want to use the same font that's"
type textarea "x"
type textarea "I want to use the same font that's o"
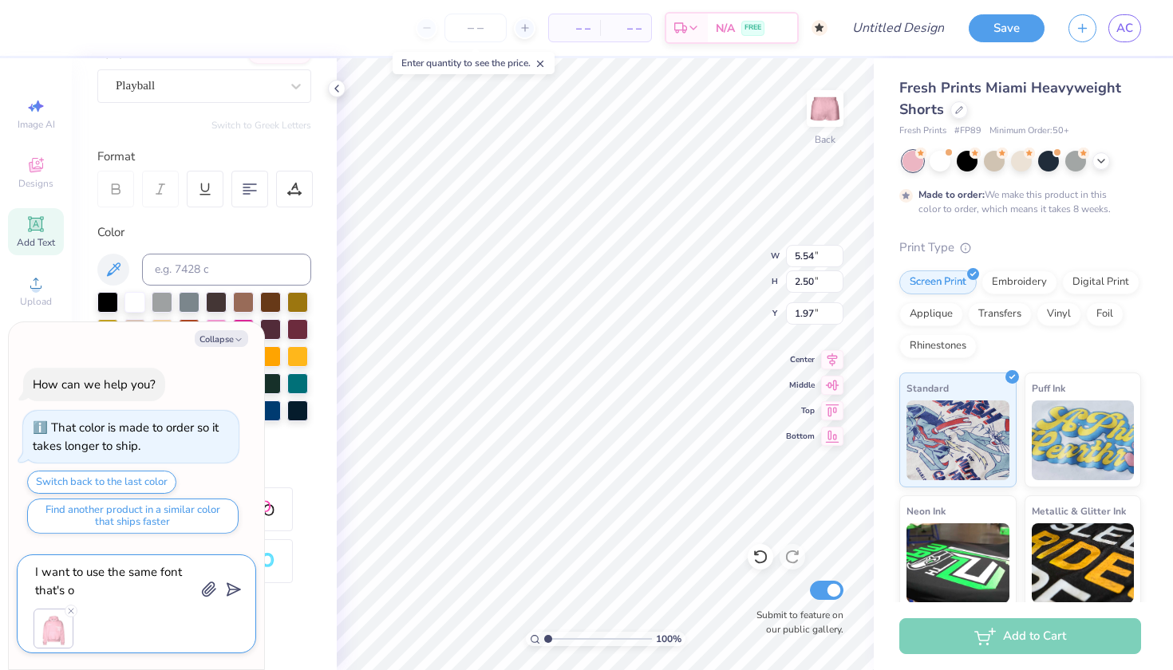
type textarea "x"
type textarea "I want to use the same font that's on"
type textarea "x"
type textarea "I want to use the same font that's on"
type textarea "x"
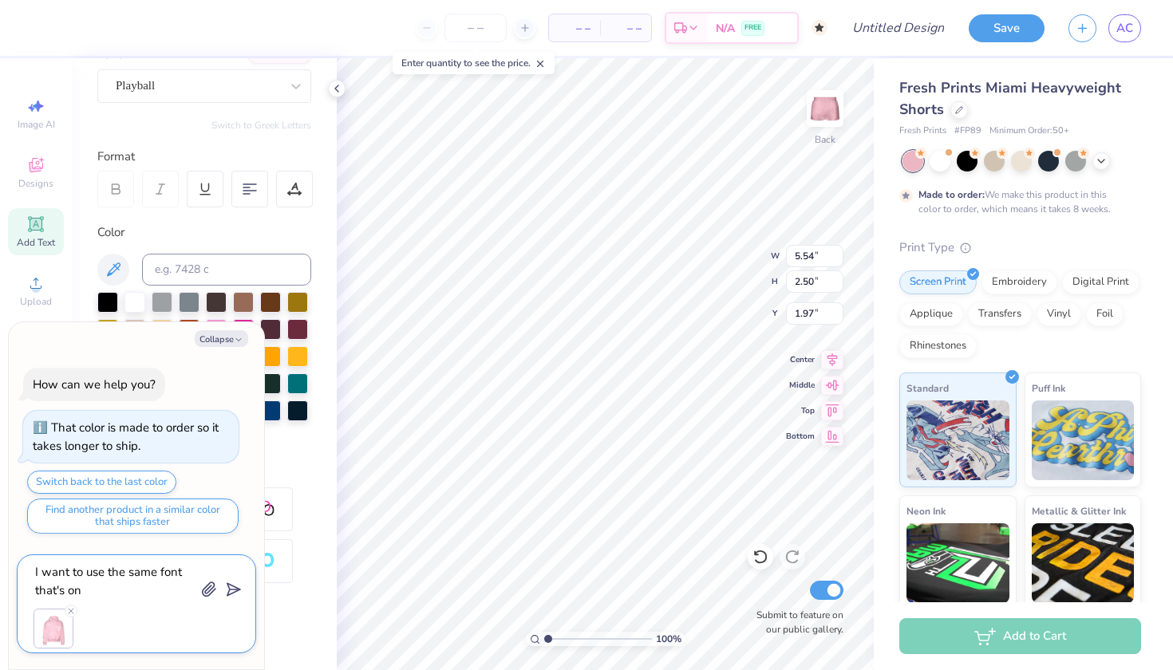
type textarea "I want to use the same font that's on t"
type textarea "x"
type textarea "I want to use the same font that's on th"
type textarea "x"
type textarea "I want to use the same font that's on thi"
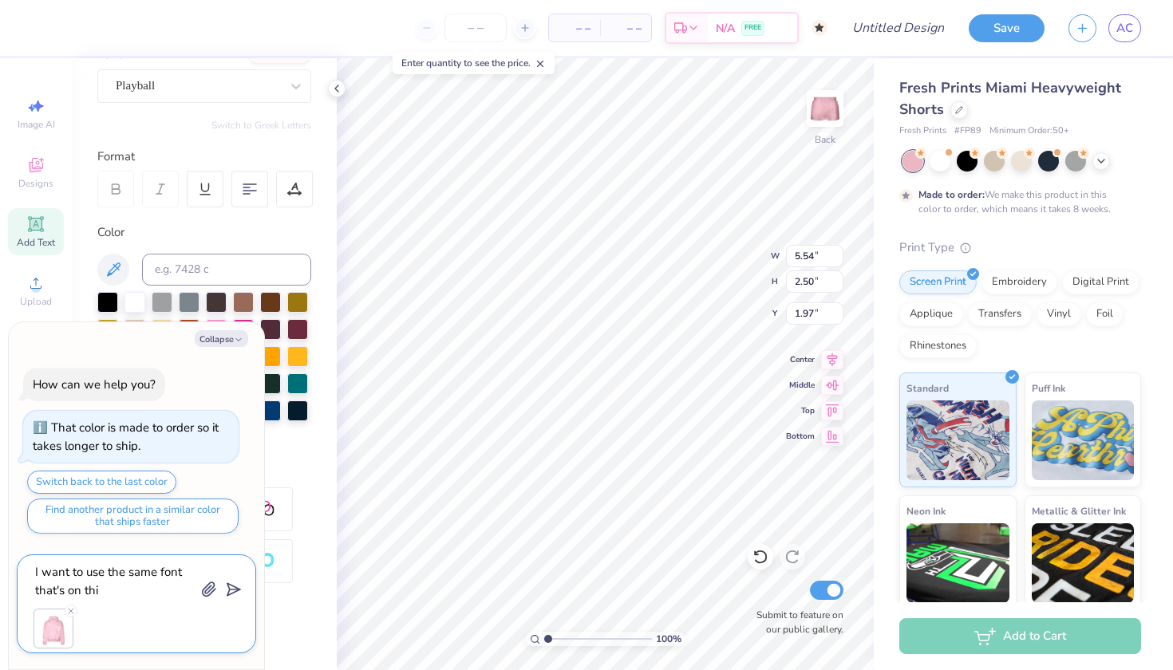
type textarea "x"
type textarea "I want to use the same font that's on this"
type textarea "x"
type textarea "I want to use the same font that's on this"
type textarea "x"
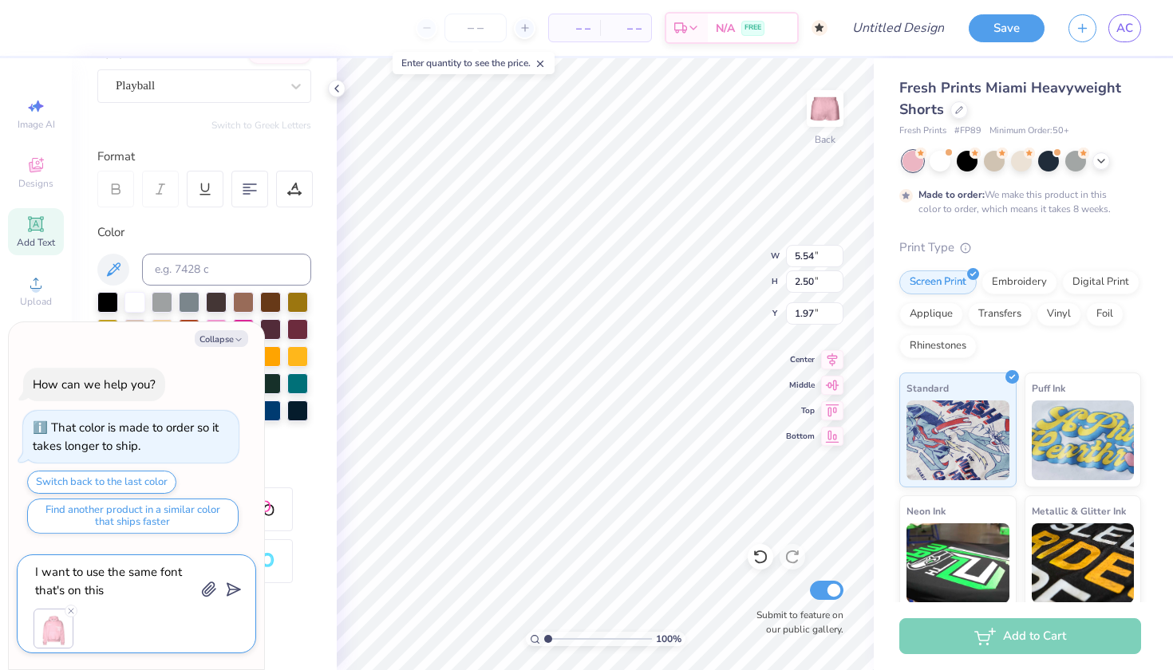
type textarea "I want to use the same font that's on this h"
type textarea "x"
type textarea "I want to use the same font that's on this ho"
type textarea "x"
type textarea "I want to use the same font that's on this hoo"
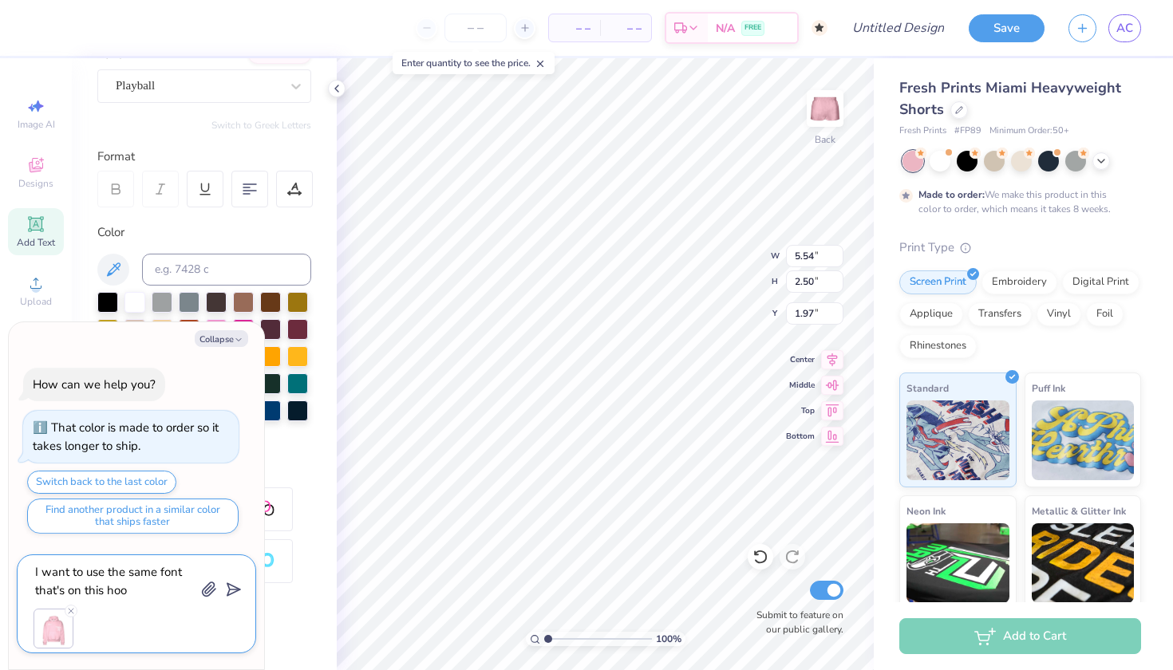
type textarea "x"
type textarea "I want to use the same font that's on this hood"
type textarea "x"
type textarea "I want to use the same font that's on this hoodi"
type textarea "x"
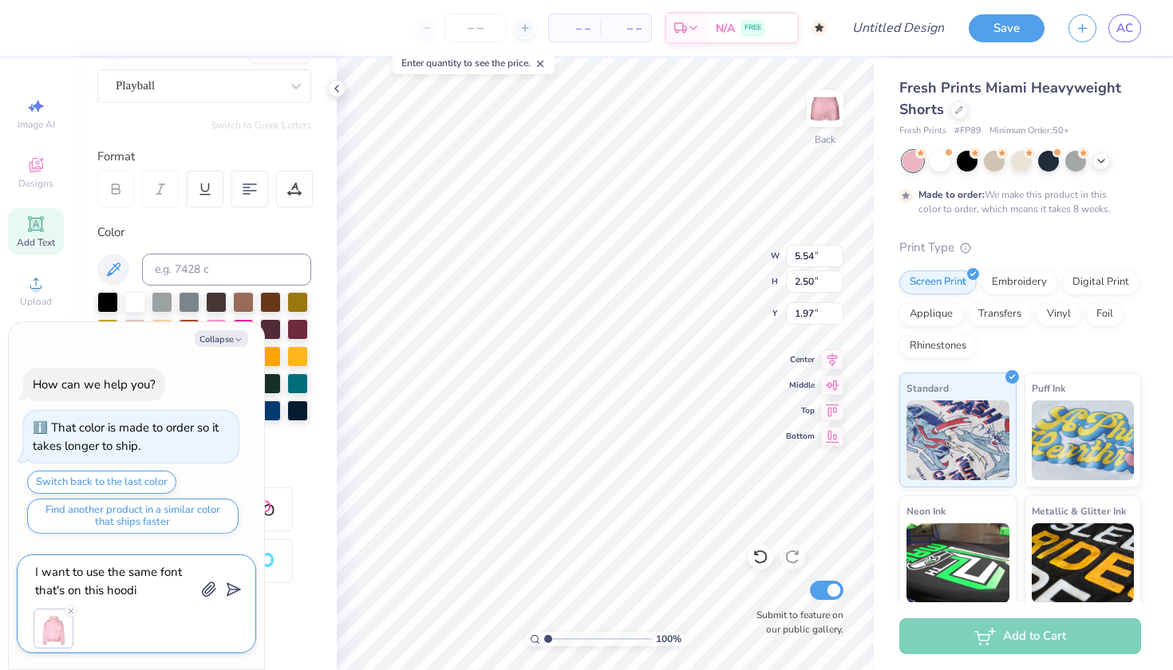
type textarea "I want to use the same font that's on this hoodie"
type textarea "x"
type textarea "I want to use the same font that's on this hoodie"
type textarea "x"
type textarea "I want to use the same font that's on this hoodie i"
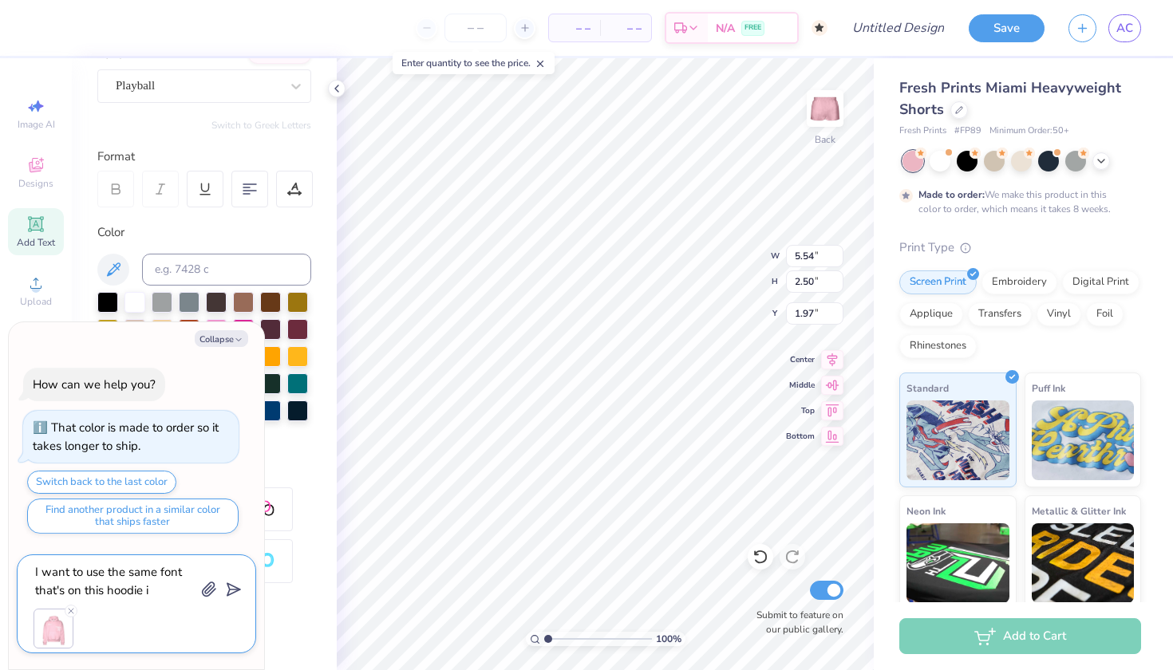
type textarea "x"
type textarea "I want to use the same font that's on this hoodie in"
type textarea "x"
type textarea "I want to use the same font that's on this hoodie in"
type textarea "x"
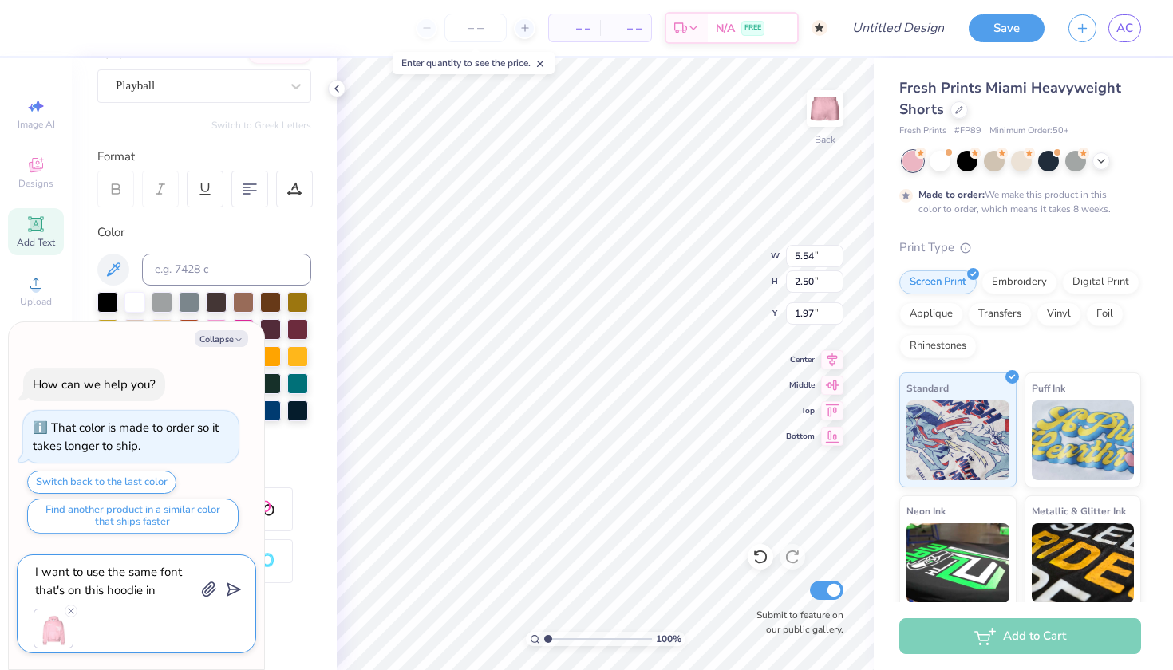
type textarea "I want to use the same font that's on this hoodie in t"
type textarea "x"
type textarea "I want to use the same font that's on this hoodie in th"
type textarea "x"
type textarea "I want to use the same font that's on this hoodie in the"
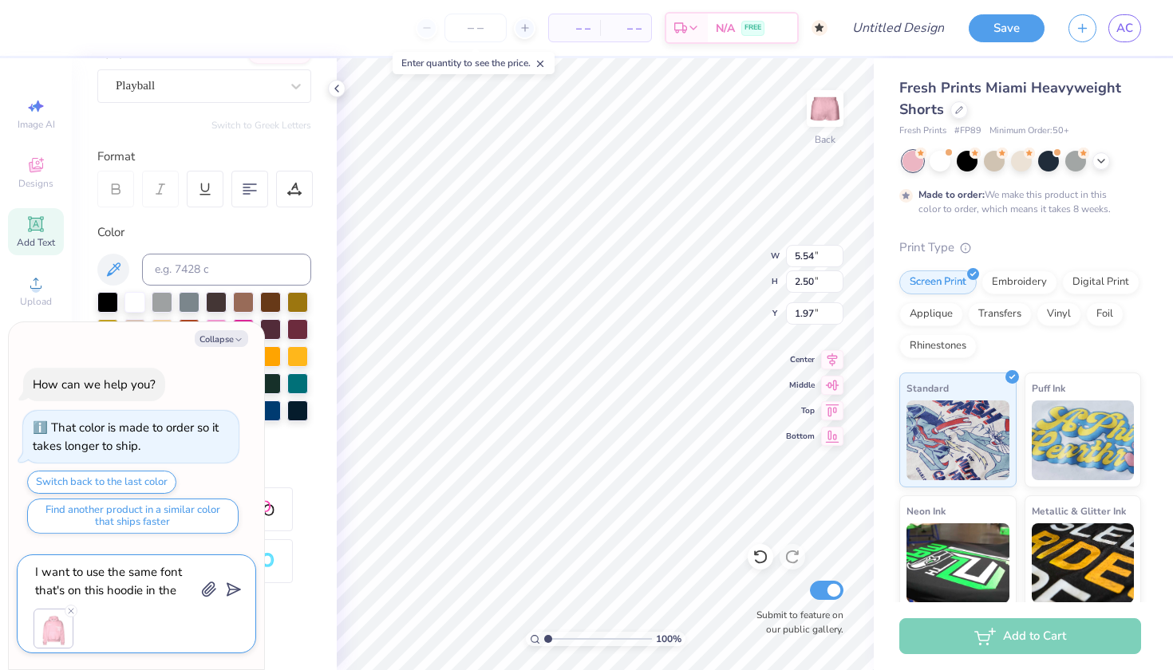
type textarea "x"
type textarea "I want to use the same font that's on this hoodie in the"
type textarea "x"
type textarea "I want to use the same font that's on this hoodie in the w"
type textarea "x"
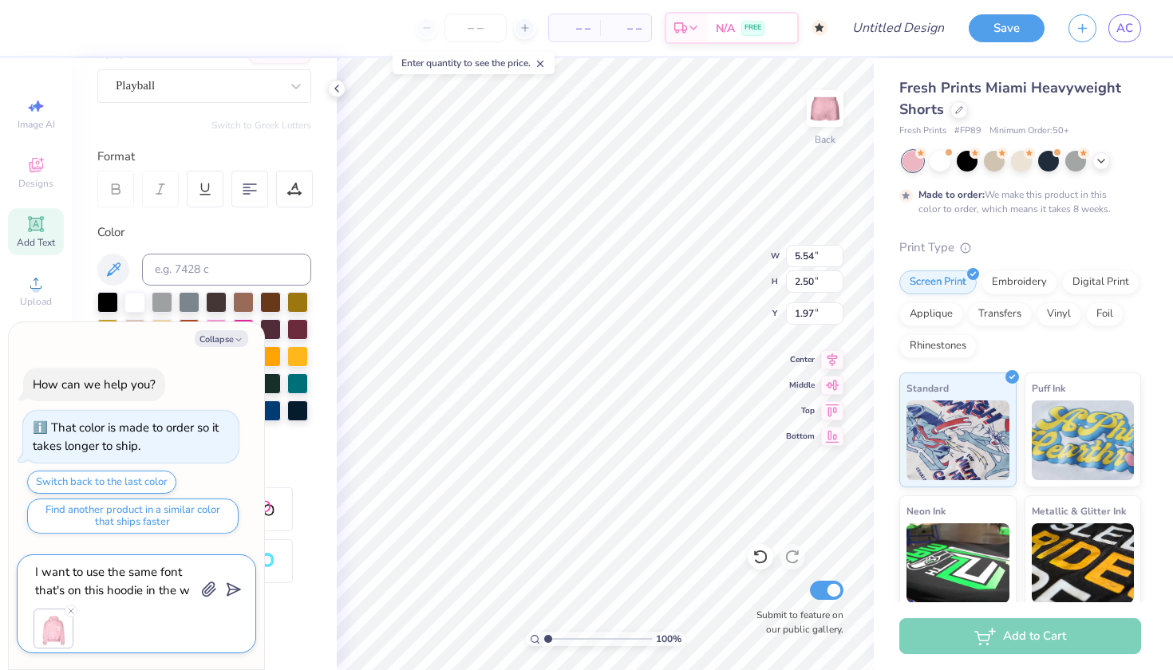
type textarea "I want to use the same font that's on this hoodie in the wo"
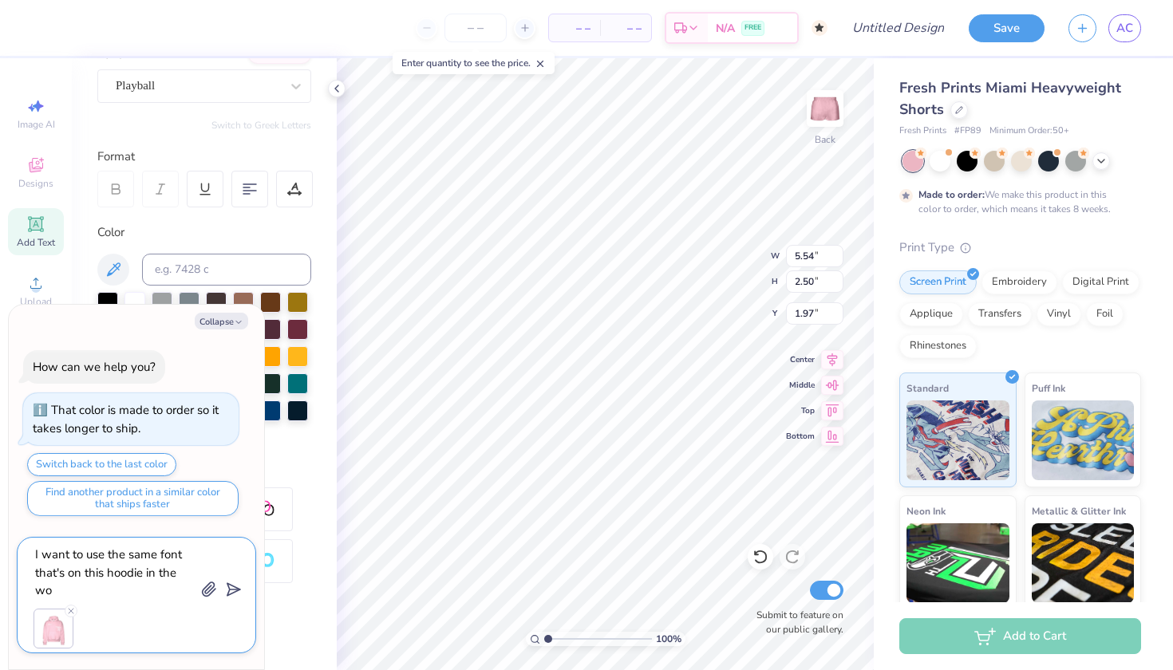
type textarea "x"
type textarea "I want to use the same font that's on this hoodie in the wom"
type textarea "x"
type textarea "I want to use the same font that's on this hoodie in the wome"
type textarea "x"
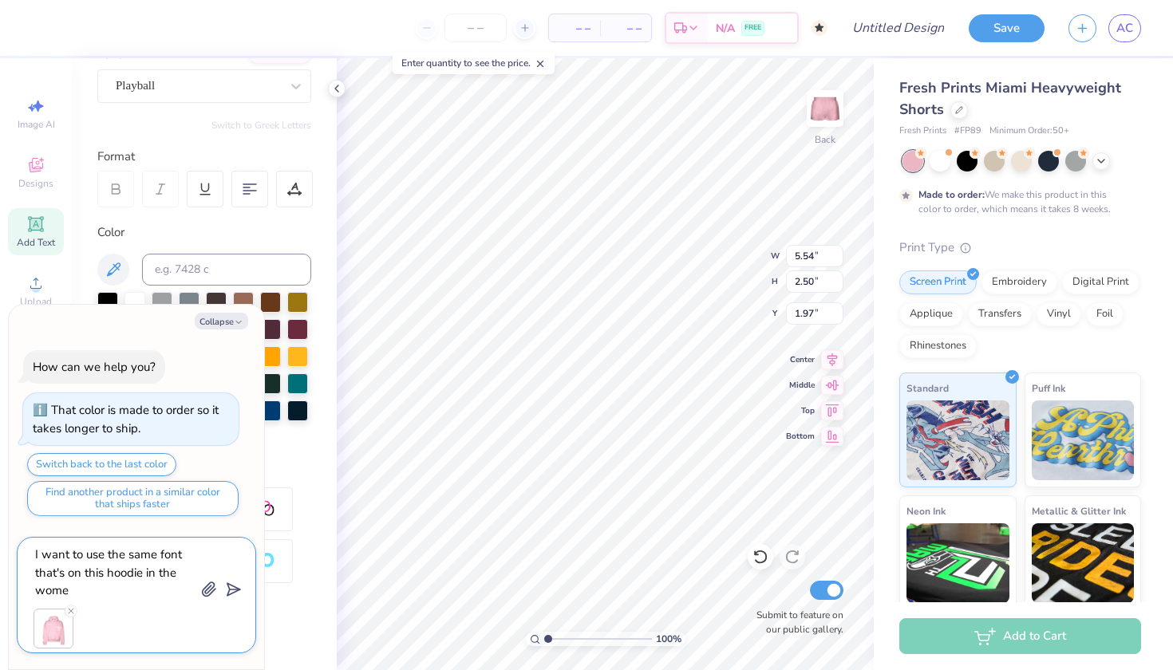
type textarea "I want to use the same font that's on this hoodie in the women"
type textarea "x"
type textarea "I want to use the same font that's on this hoodie in the women"
type textarea "x"
type textarea "I want to use the same font that's on this hoodie in the women i"
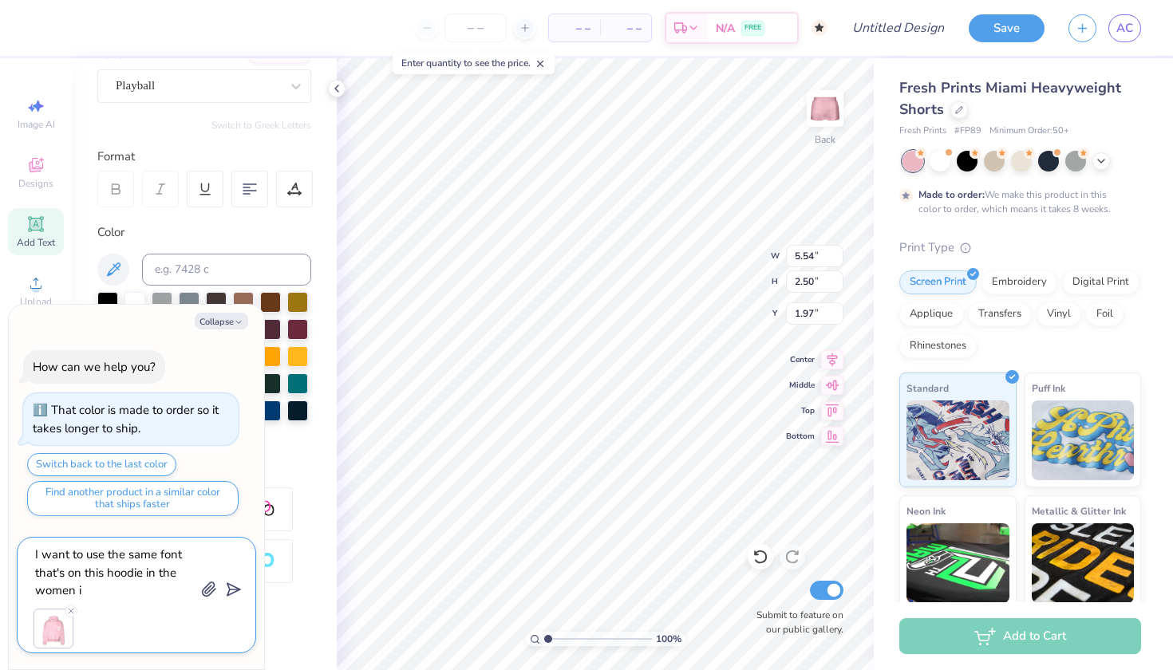
type textarea "x"
type textarea "I want to use the same font that's on this hoodie in the women in"
type textarea "x"
type textarea "I want to use the same font that's on this hoodie in the women in"
type textarea "x"
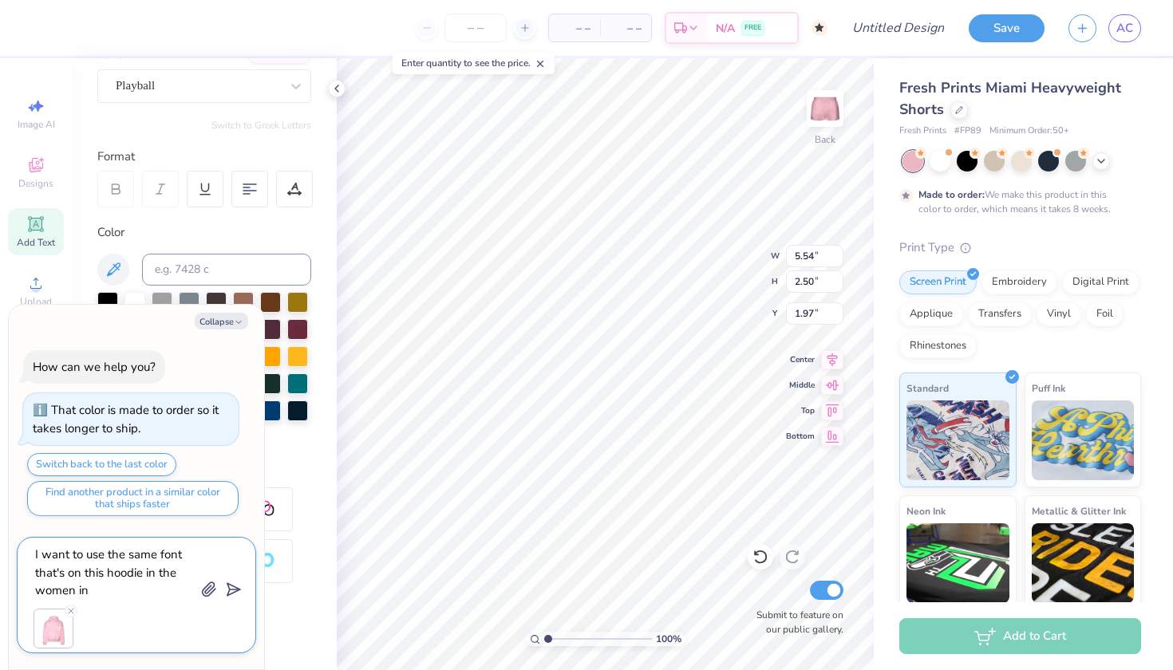
type textarea "I want to use the same font that's on this hoodie in the women in l"
type textarea "x"
type textarea "I want to use the same font that's on this hoodie in the women in la"
type textarea "x"
type textarea "I want to use the same font that's on this hoodie in the women in law"
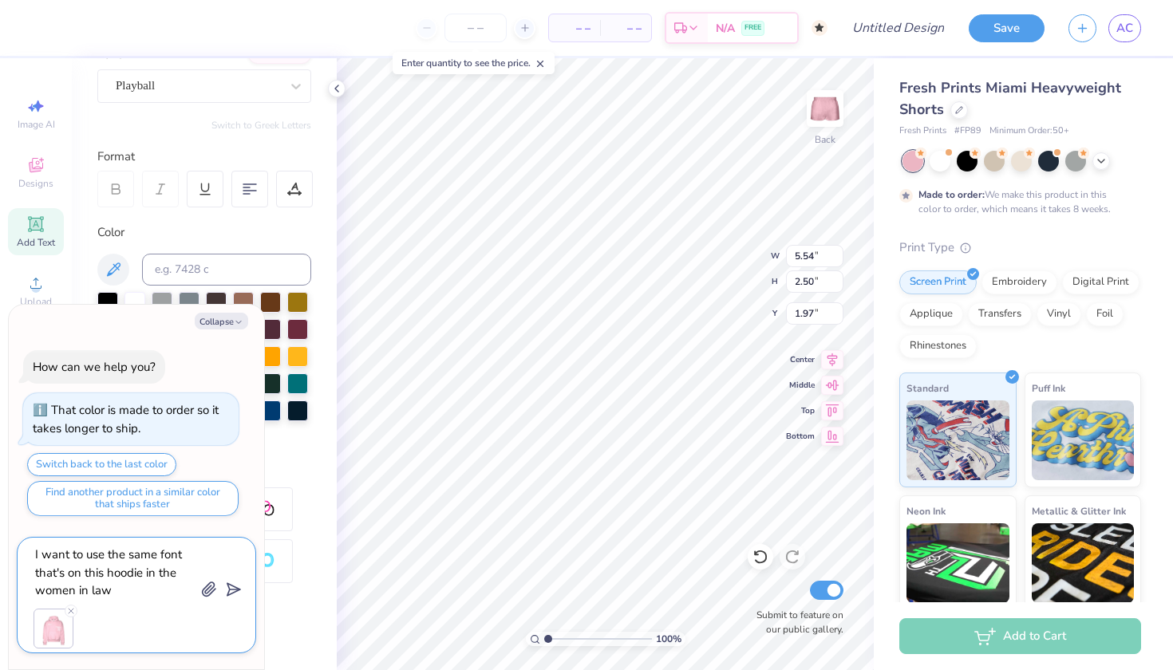
type textarea "x"
type textarea "I want to use the same font that's on this hoodie in the women in law"
type textarea "x"
type textarea "I want to use the same font that's on this hoodie in the women in law t"
type textarea "x"
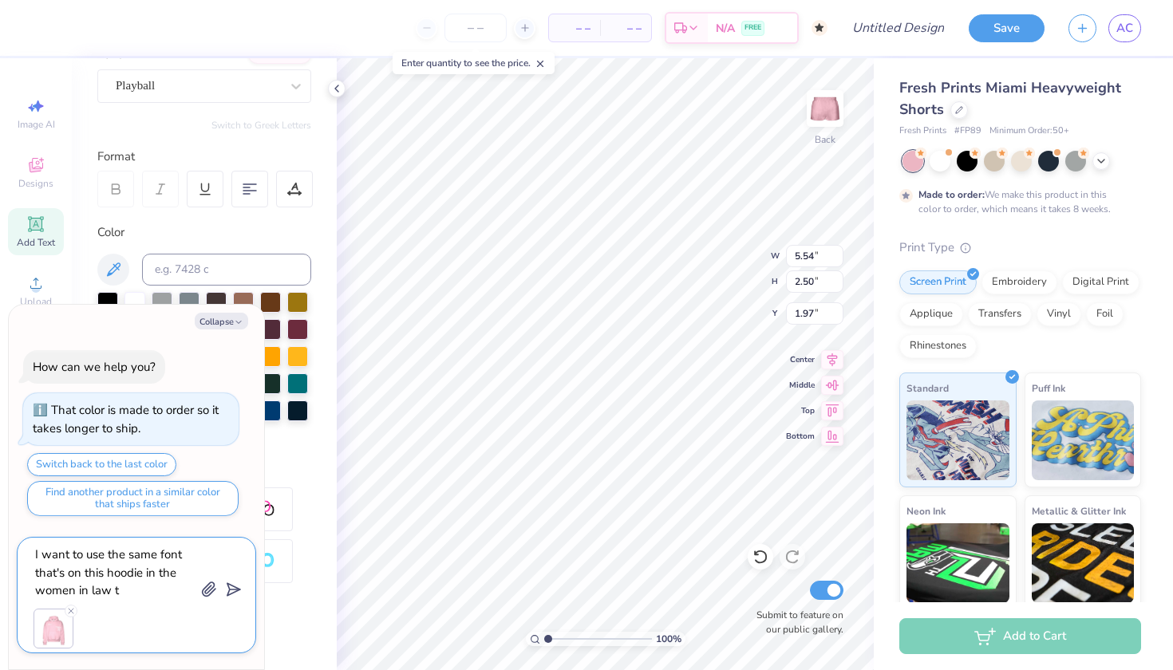
type textarea "I want to use the same font that's on this hoodie in the women in law te"
type textarea "x"
type textarea "I want to use the same font that's on this hoodie in the women in law tex"
type textarea "x"
type textarea "I want to use the same font that's on this hoodie in the women in law text"
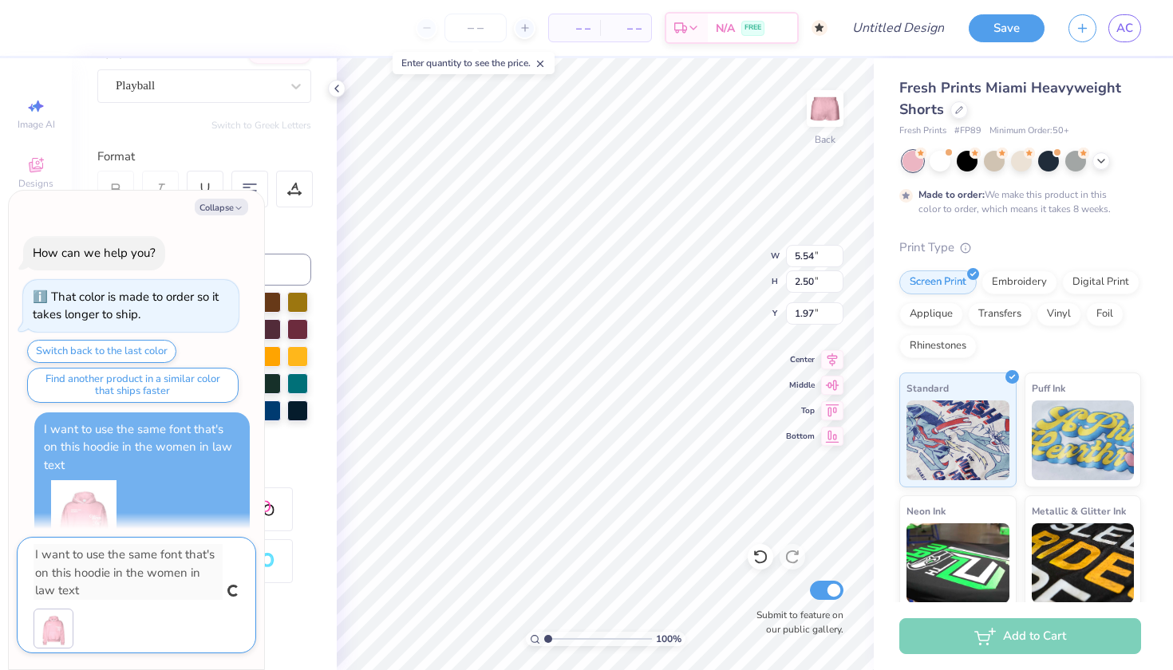
scroll to position [32, 0]
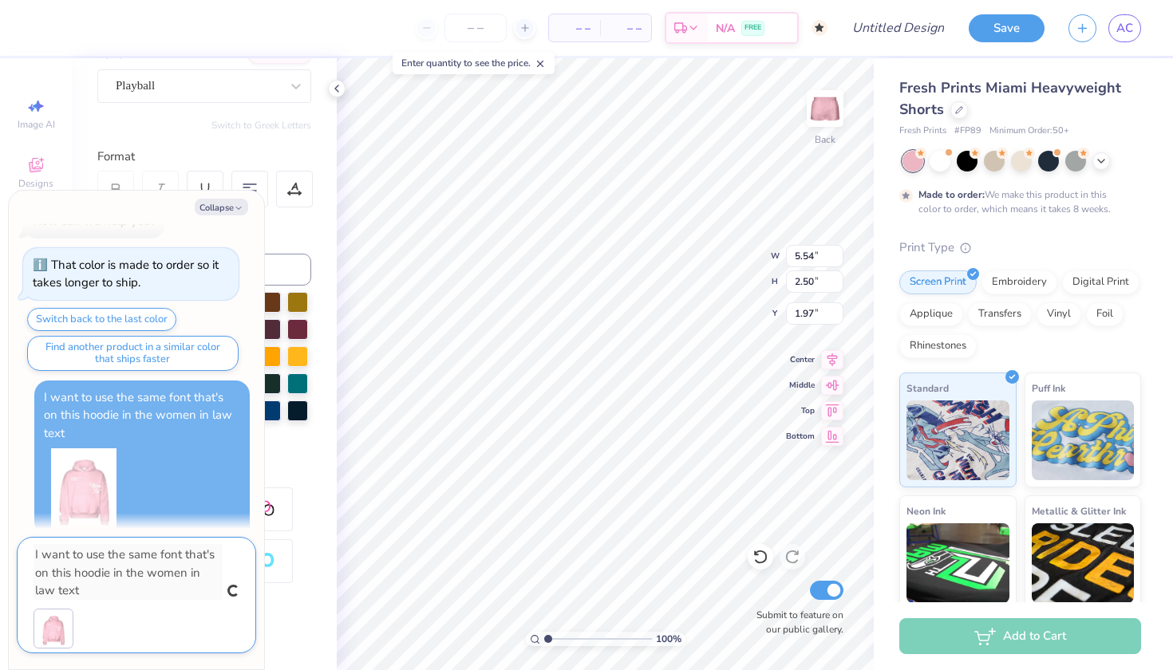
type textarea "x"
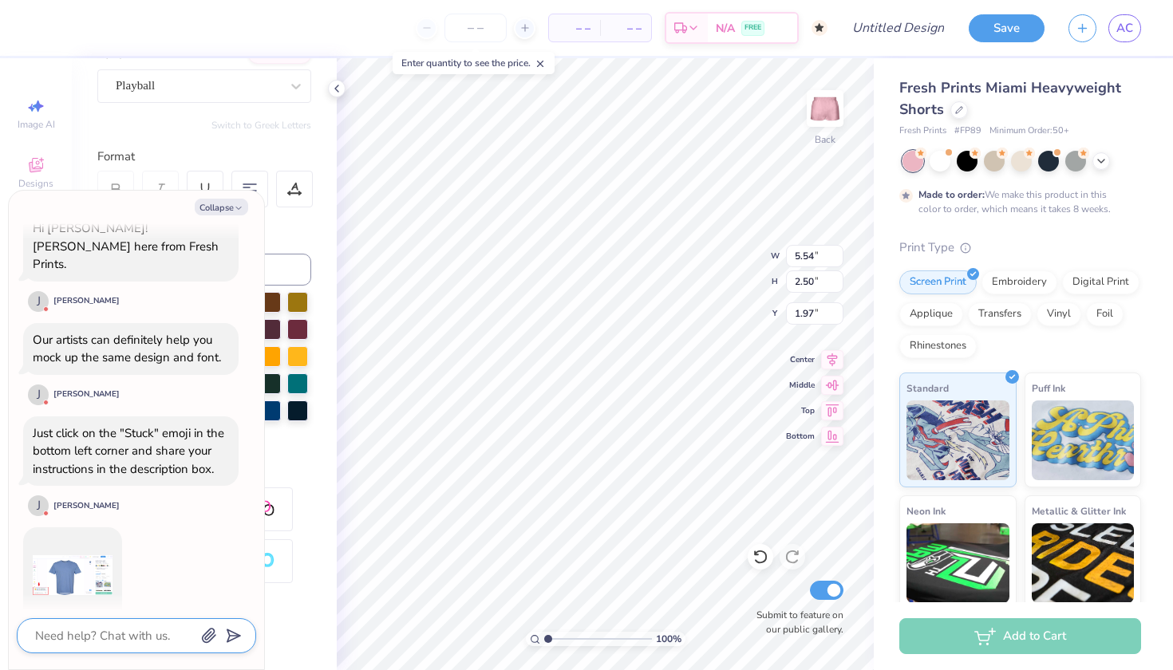
scroll to position [365, 0]
type textarea "x"
type textarea "t"
type textarea "x"
type textarea "th"
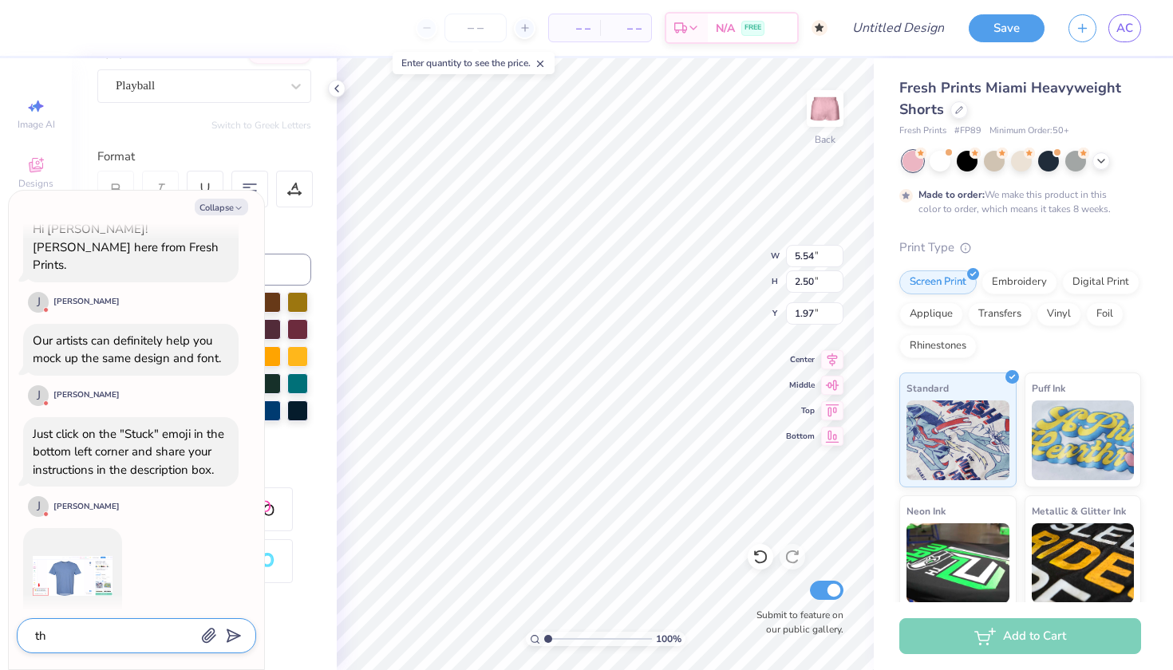
type textarea "x"
type textarea "tha"
type textarea "x"
type textarea "than"
type textarea "x"
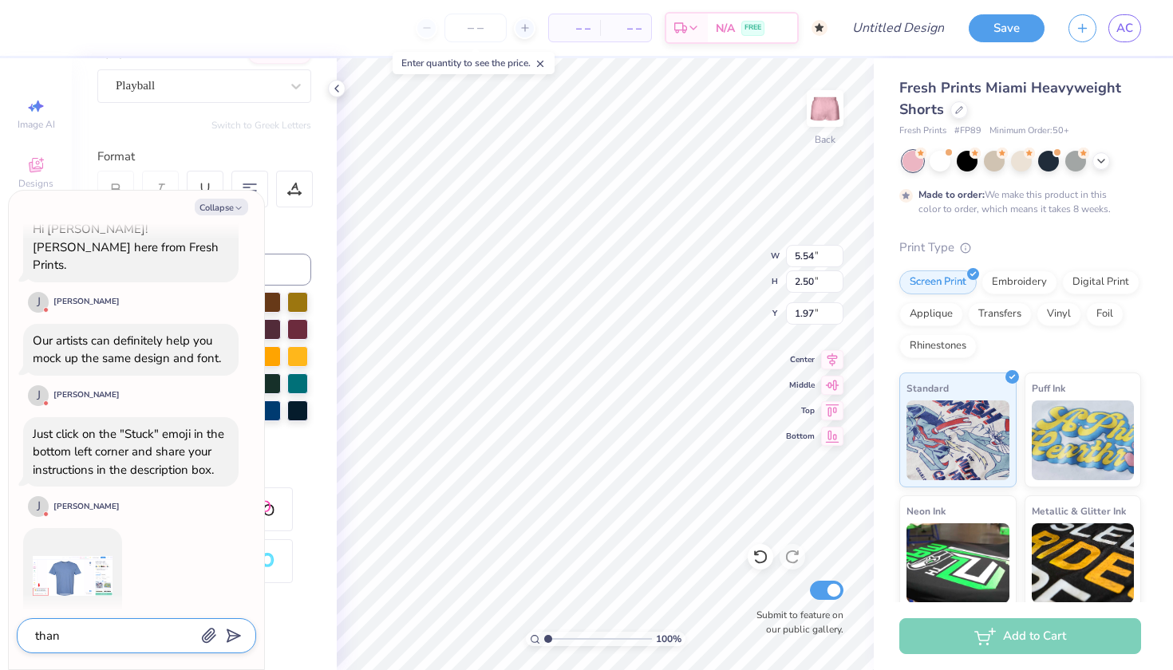
type textarea "thank"
type textarea "x"
type textarea "thank"
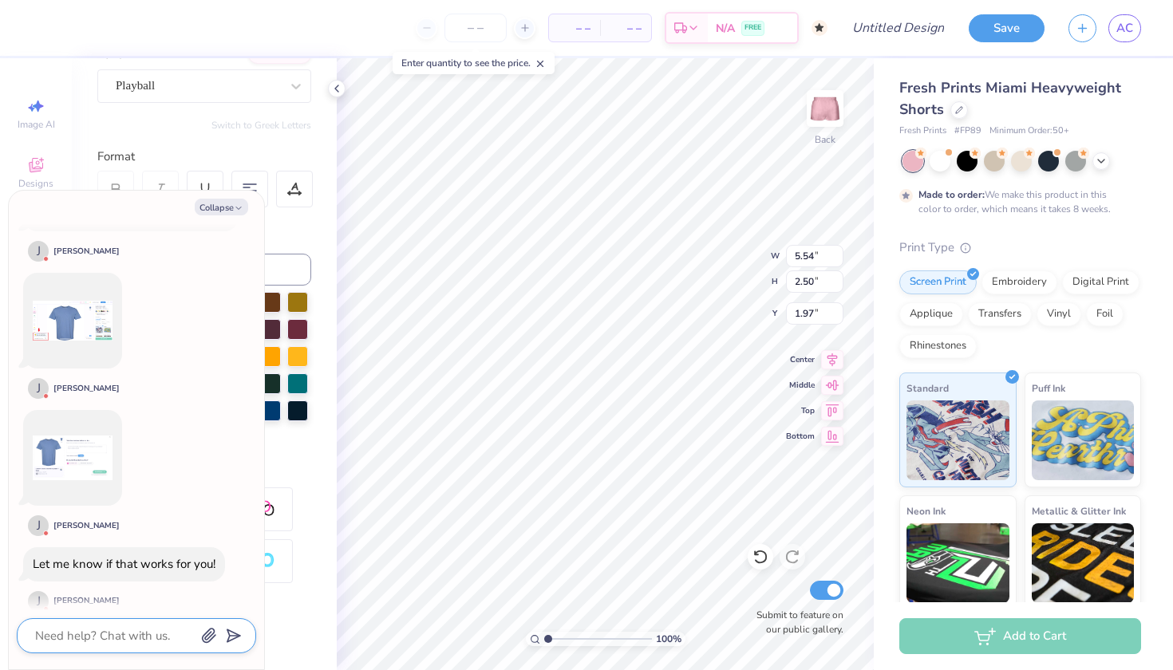
scroll to position [664, 0]
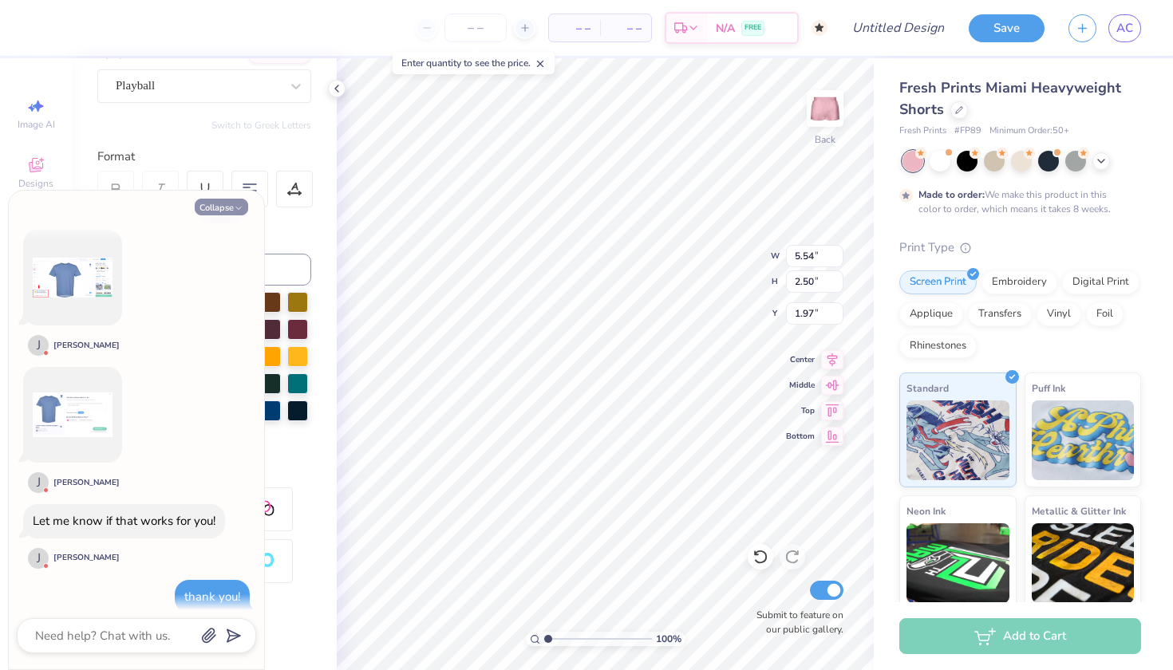
click at [225, 208] on button "Collapse" at bounding box center [221, 207] width 53 height 17
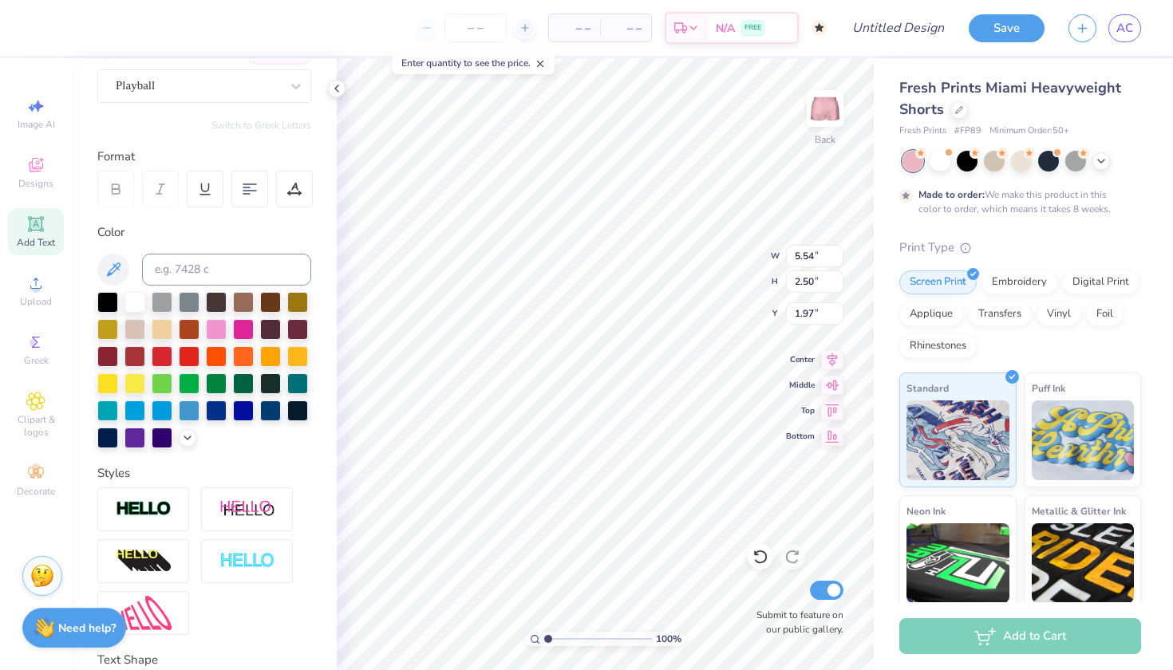
click at [37, 578] on img at bounding box center [42, 576] width 24 height 24
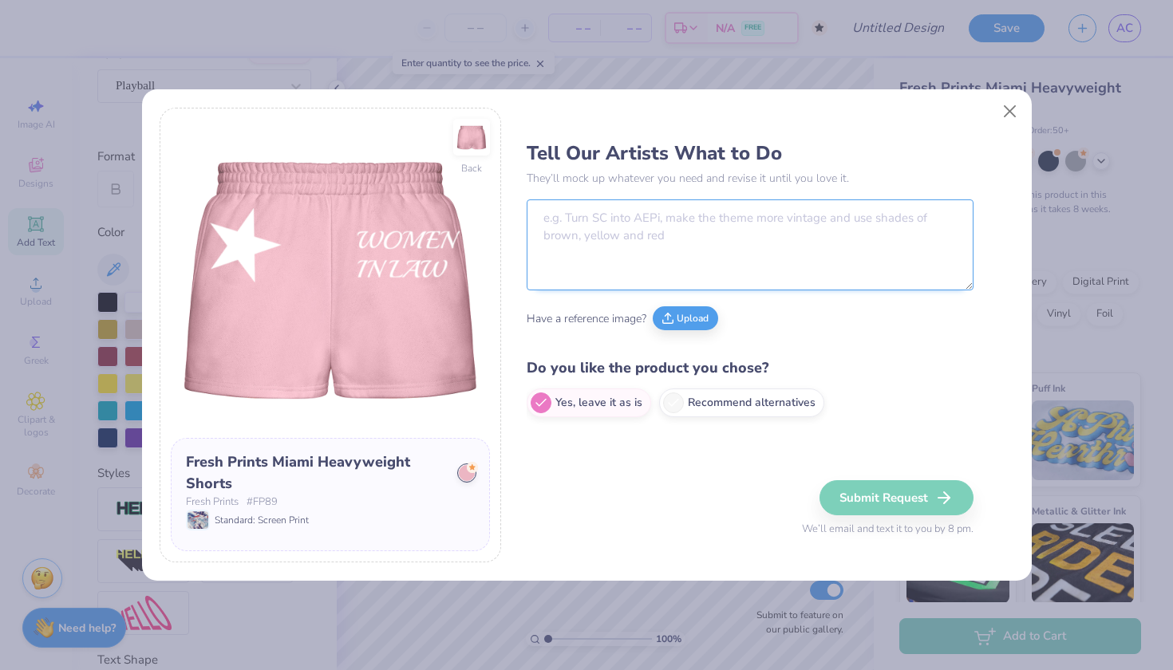
click at [634, 252] on textarea at bounding box center [750, 244] width 447 height 91
click at [694, 318] on button "Upload" at bounding box center [685, 316] width 65 height 24
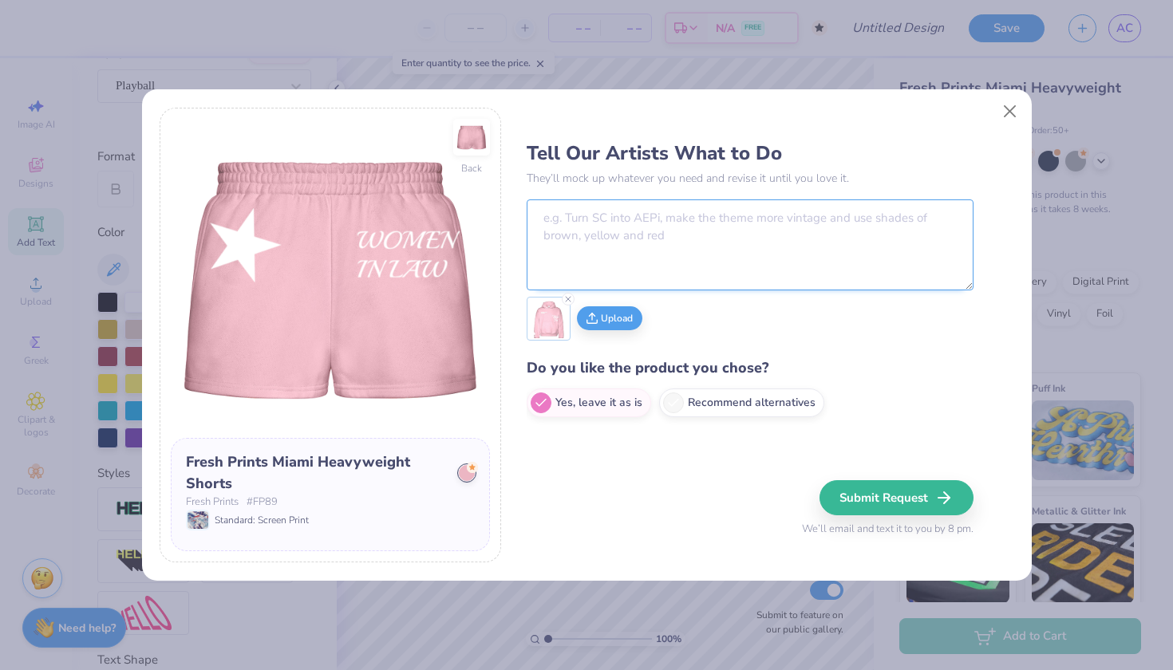
click at [734, 235] on textarea at bounding box center [750, 244] width 447 height 91
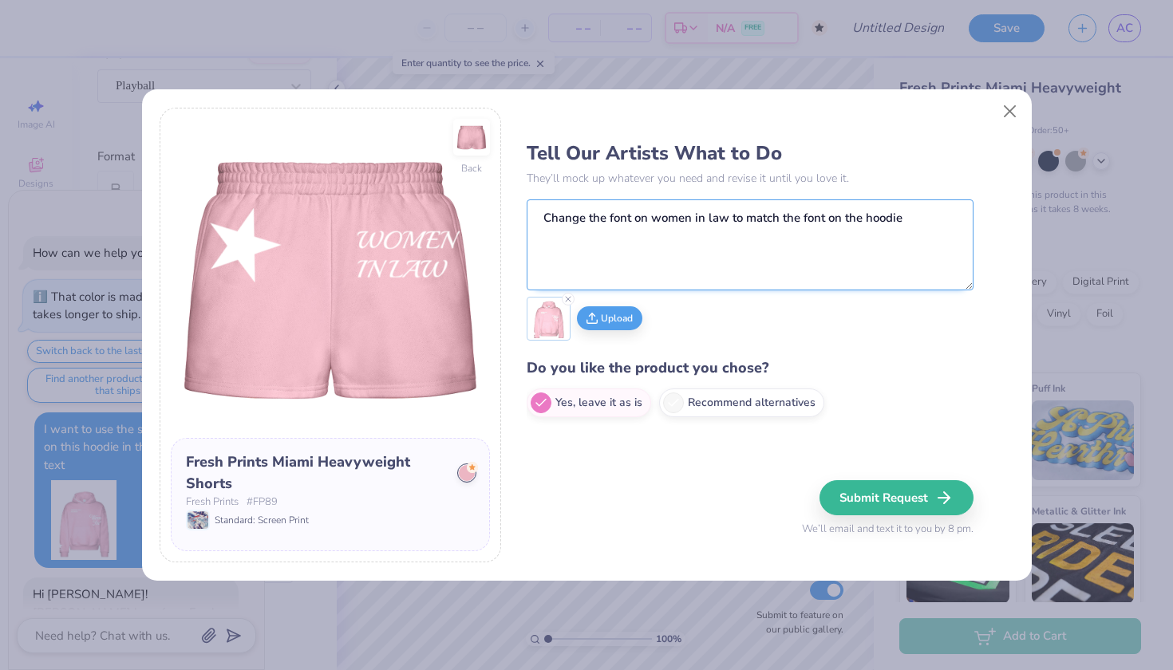
scroll to position [756, 0]
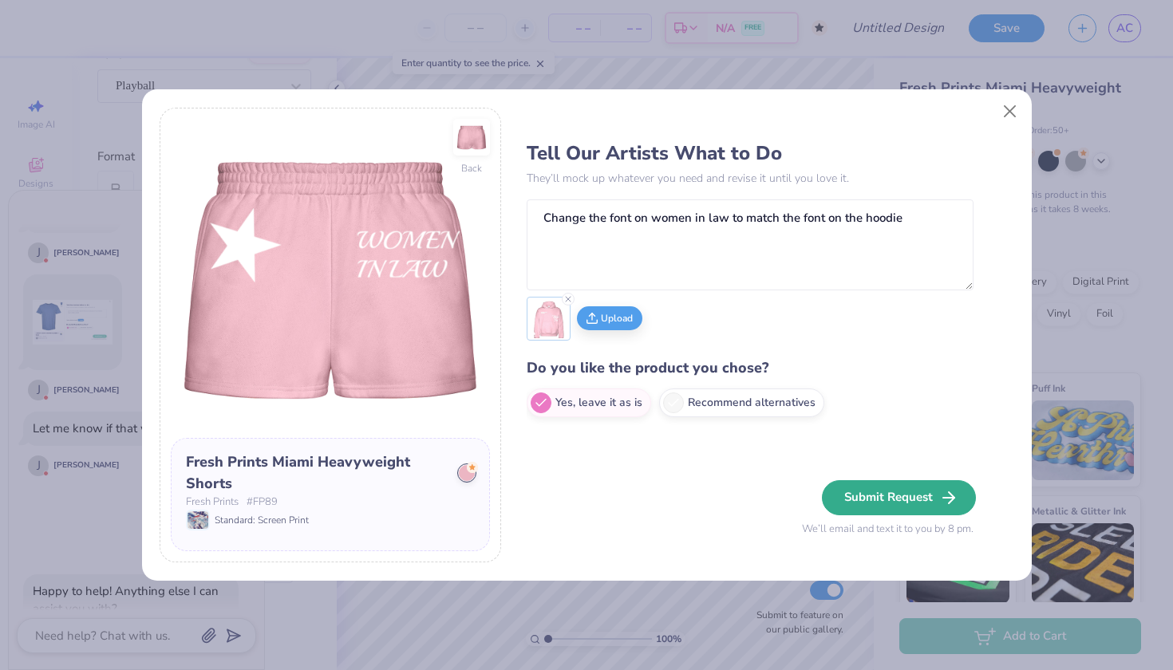
click at [932, 496] on button "Submit Request" at bounding box center [899, 497] width 154 height 35
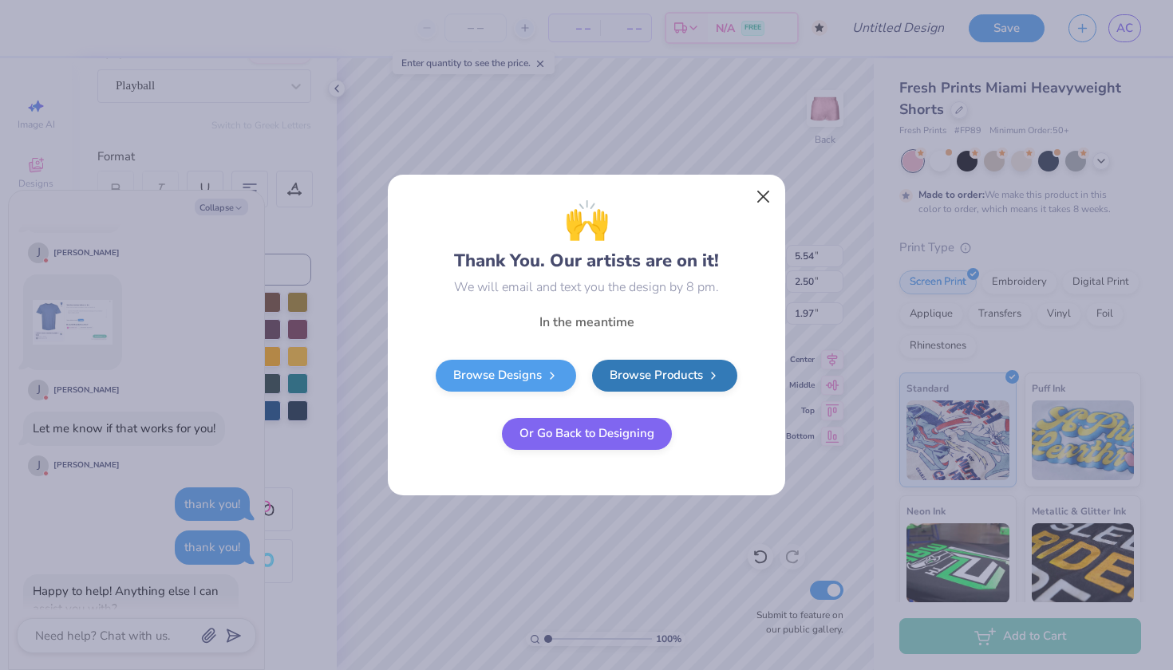
click at [765, 194] on button "Close" at bounding box center [763, 197] width 30 height 30
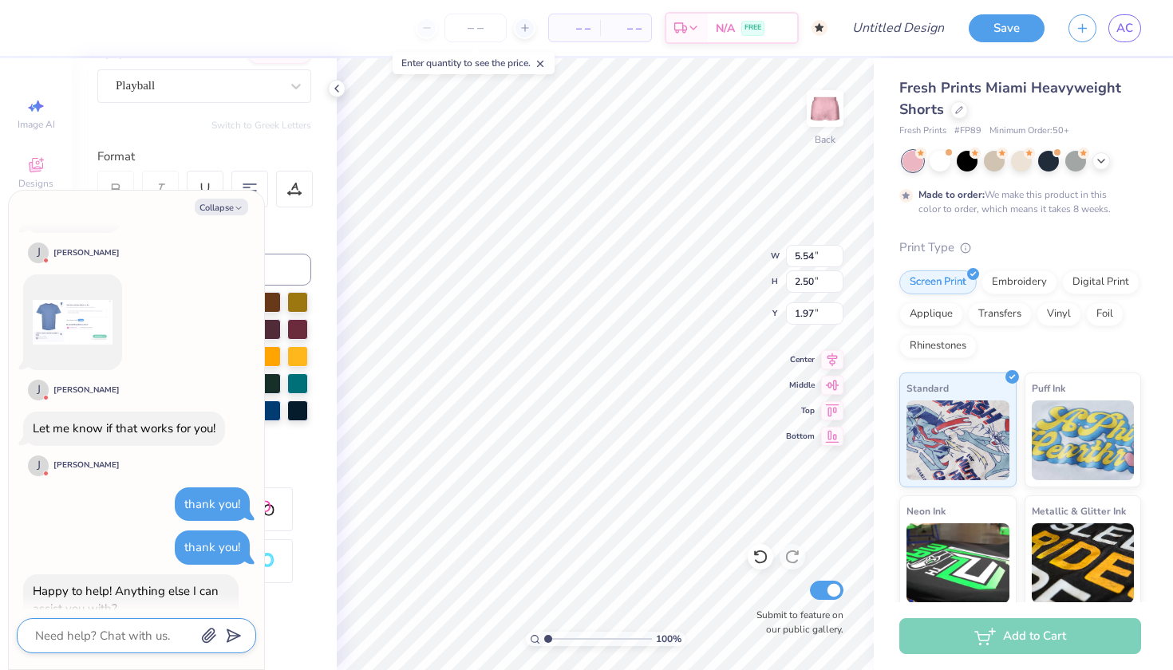
click at [135, 640] on textarea at bounding box center [115, 636] width 162 height 21
click at [235, 638] on polygon "submit" at bounding box center [230, 636] width 19 height 19
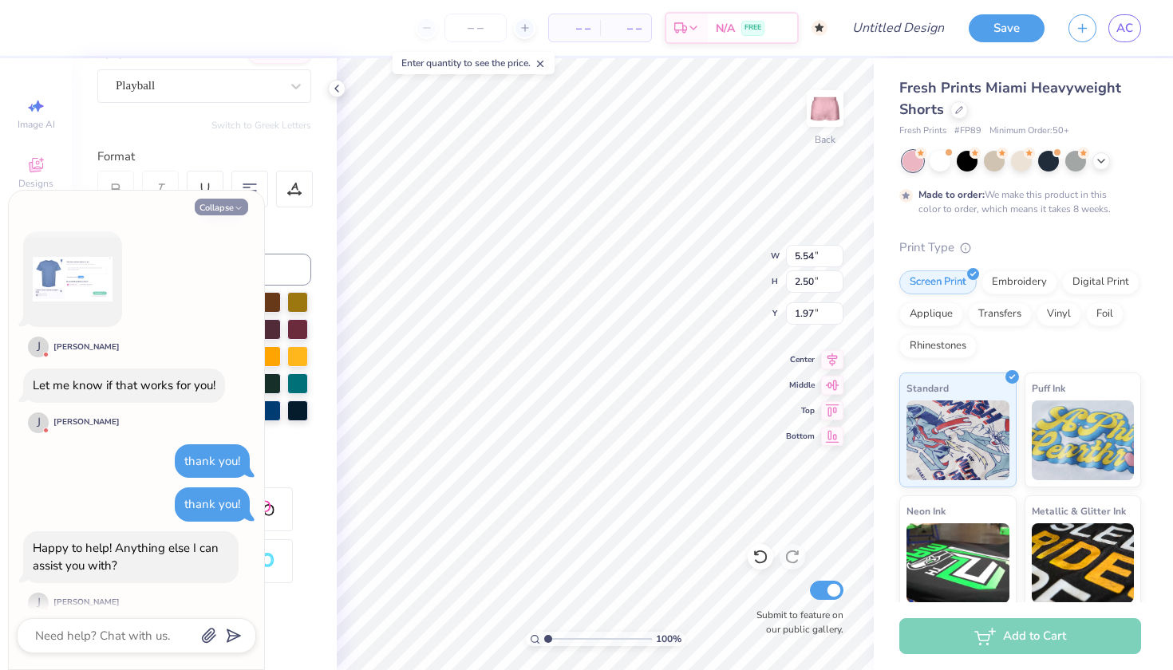
click at [222, 211] on button "Collapse" at bounding box center [221, 207] width 53 height 17
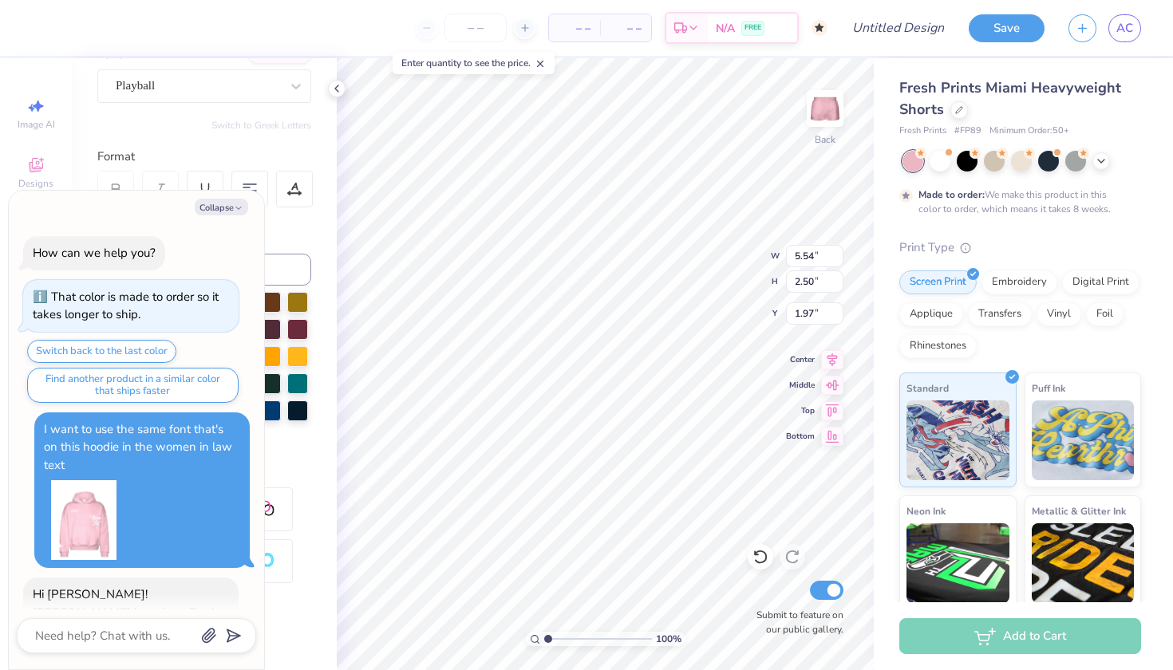
scroll to position [892, 0]
